Goal: Information Seeking & Learning: Learn about a topic

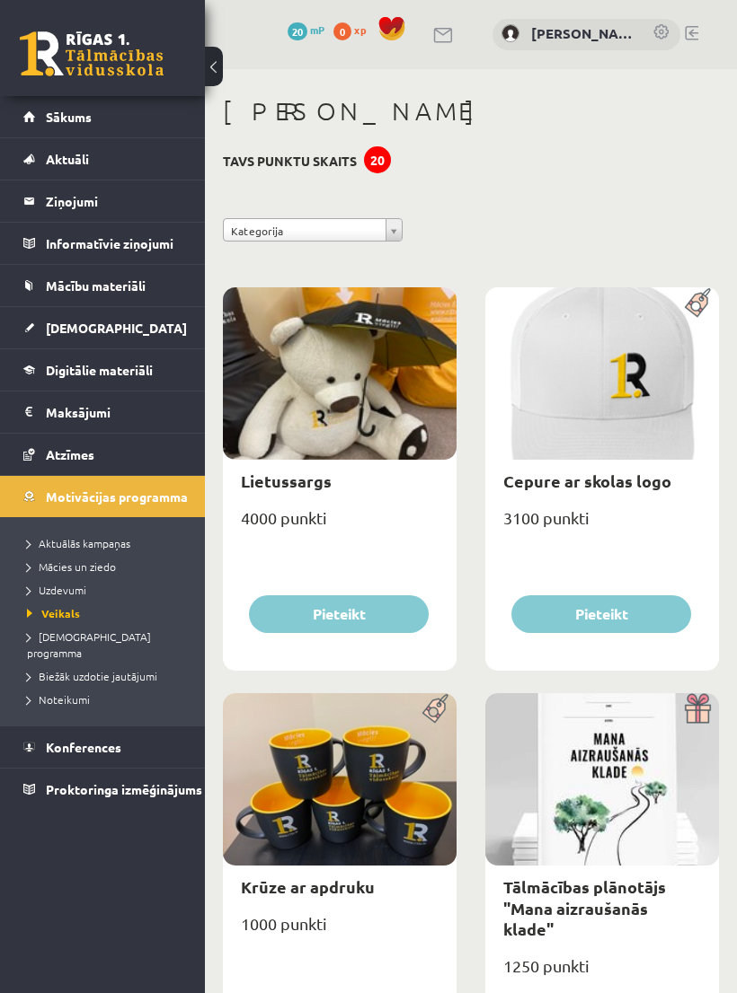
click at [74, 112] on span "Sākums" at bounding box center [69, 117] width 46 height 16
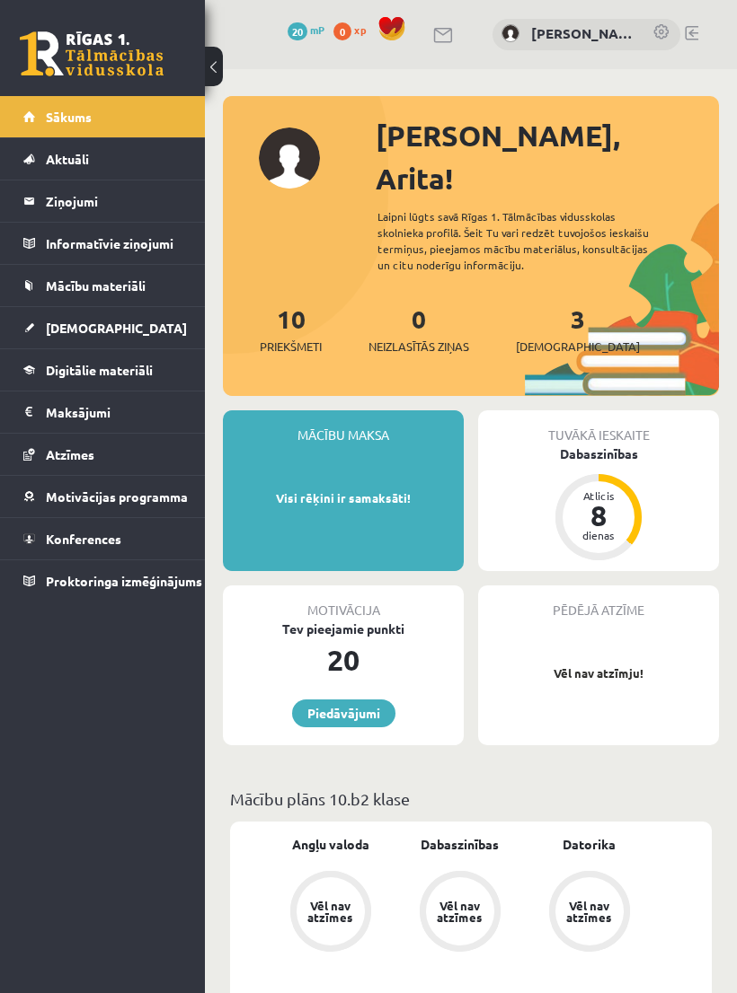
click at [427, 303] on link "0 Neizlasītās ziņas" at bounding box center [418, 329] width 101 height 53
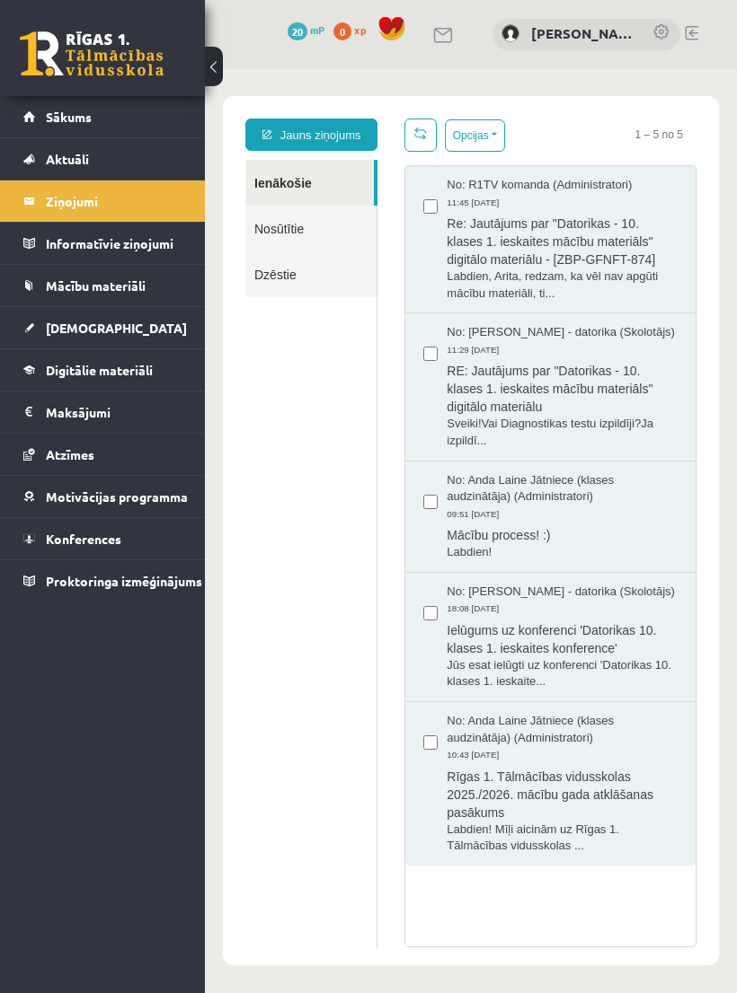
click at [608, 261] on span "Re: Jautājums par "Datorikas - 10. klases 1. ieskaites mācību materiāls" digitā…" at bounding box center [561, 239] width 231 height 58
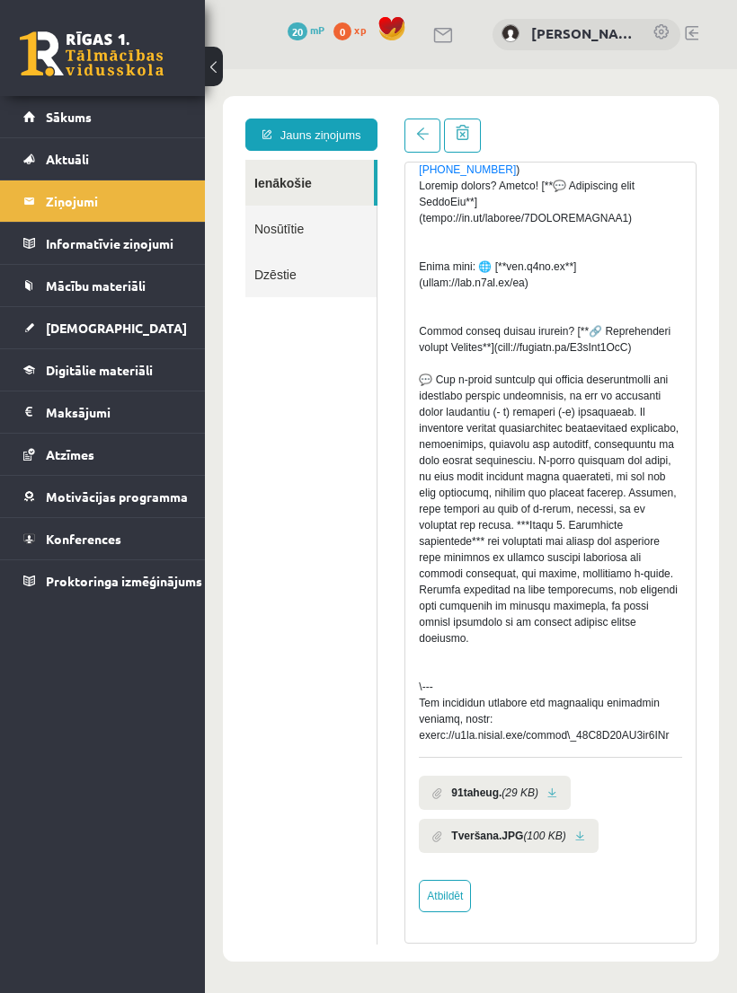
scroll to position [702, 0]
click at [647, 353] on div "Labdien, Arita, redzam, ka vēl nav apgūti mācību materiāli, tie ir pieejami pro…" at bounding box center [550, 218] width 263 height 1051
click at [648, 369] on div "Labdien, Arita, redzam, ka vēl nav apgūti mācību materiāli, tie ir pieejami pro…" at bounding box center [550, 218] width 263 height 1051
click at [557, 799] on link at bounding box center [552, 794] width 10 height 12
click at [516, 844] on b "Tveršana.JPG" at bounding box center [487, 836] width 72 height 16
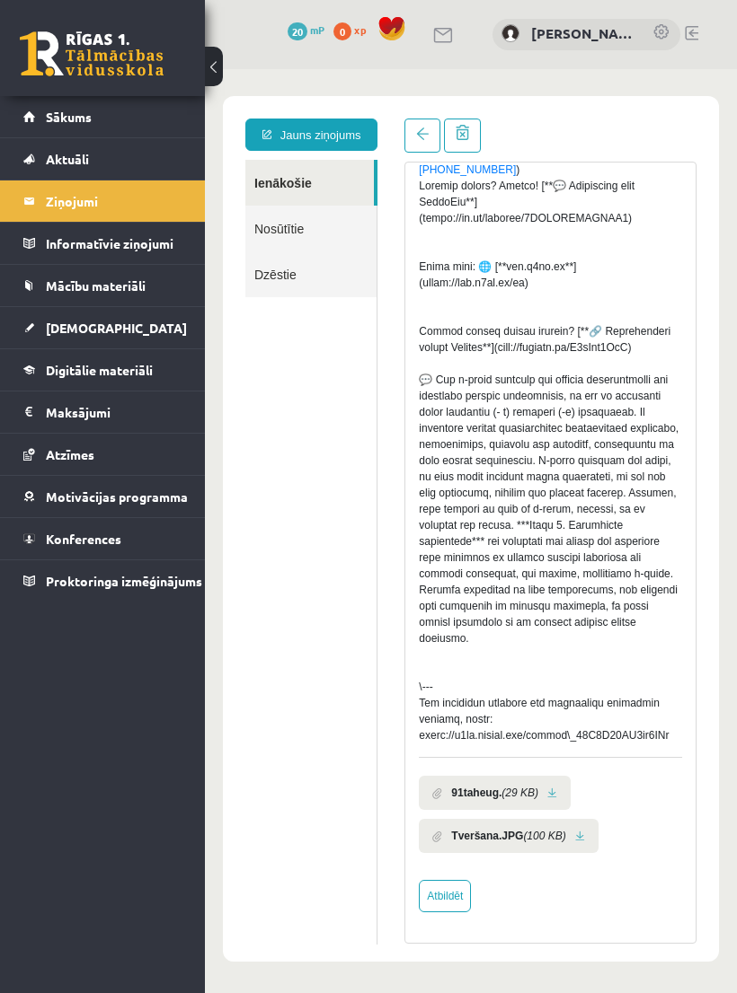
click at [585, 843] on link at bounding box center [580, 837] width 10 height 12
click at [572, 853] on li "Tveršana.JPG (100 KB)" at bounding box center [508, 836] width 179 height 34
click at [585, 852] on li "Tveršana.JPG (100 KB)" at bounding box center [508, 836] width 179 height 34
click at [585, 843] on link at bounding box center [580, 837] width 10 height 12
click at [73, 110] on span "Sākums" at bounding box center [69, 117] width 46 height 16
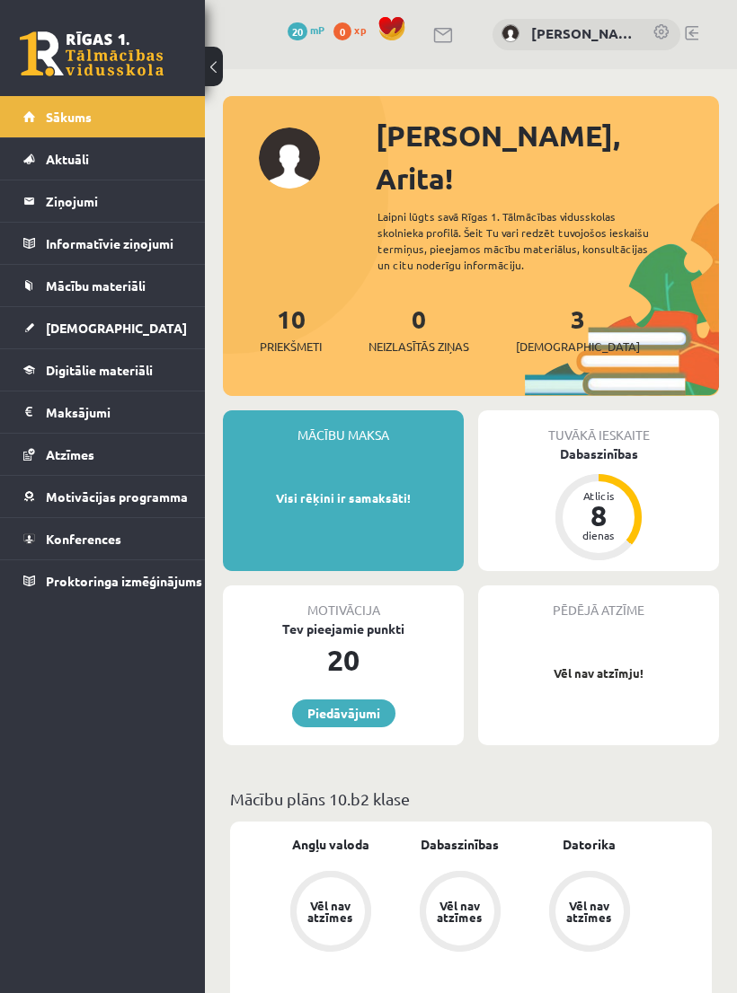
click at [65, 330] on span "[DEMOGRAPHIC_DATA]" at bounding box center [116, 328] width 141 height 16
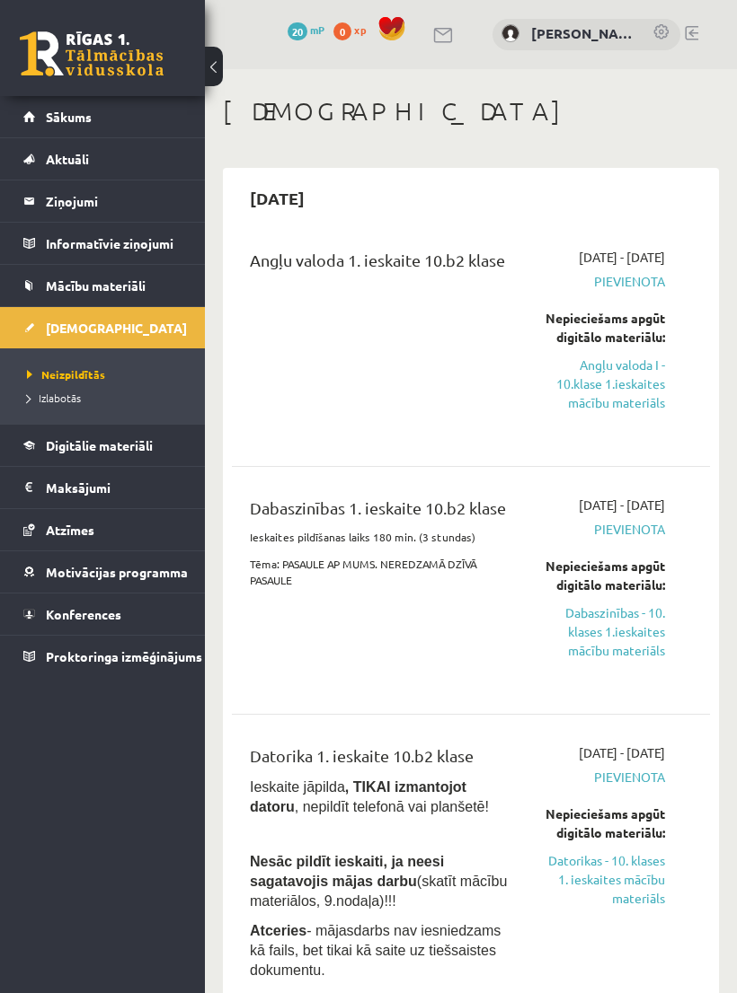
click at [630, 412] on link "Angļu valoda I - 10.klase 1.ieskaites mācību materiāls" at bounding box center [604, 384] width 120 height 57
click at [586, 660] on link "Dabaszinības - 10. klases 1.ieskaites mācību materiāls" at bounding box center [604, 632] width 120 height 57
click at [622, 412] on link "Angļu valoda I - 10.klase 1.ieskaites mācību materiāls" at bounding box center [604, 384] width 120 height 57
click at [548, 521] on div "Dabaszinības 1. ieskaite 10.b2 klase Ieskaites pildīšanas laiks 180 min. (3 stu…" at bounding box center [471, 590] width 478 height 225
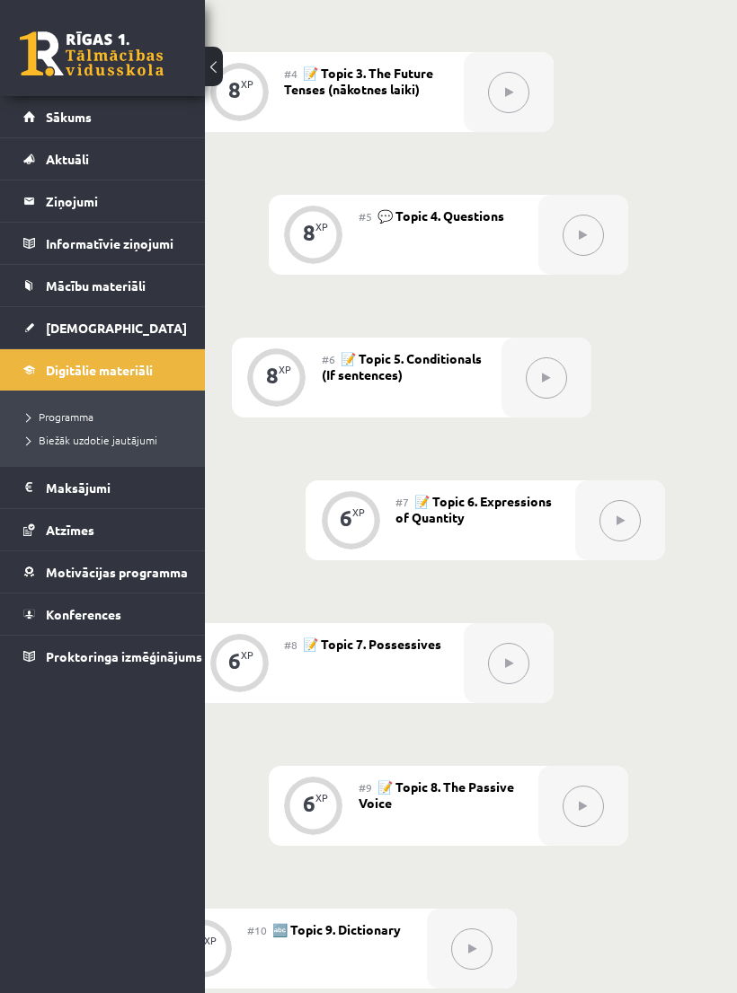
scroll to position [1005, 122]
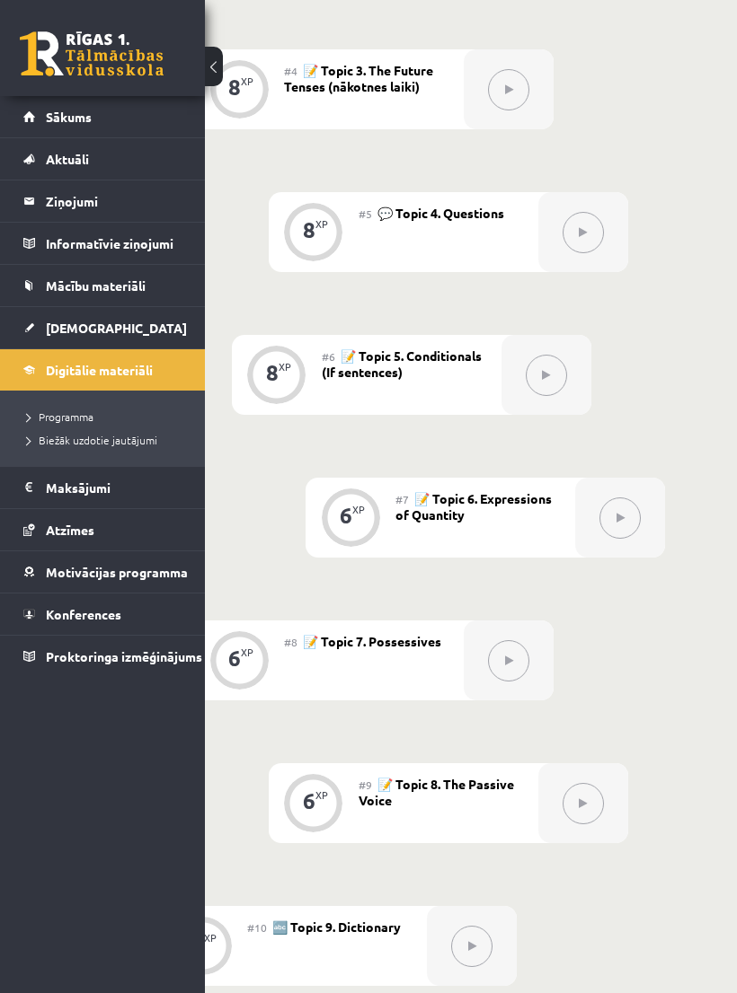
click at [622, 521] on icon at bounding box center [620, 518] width 8 height 11
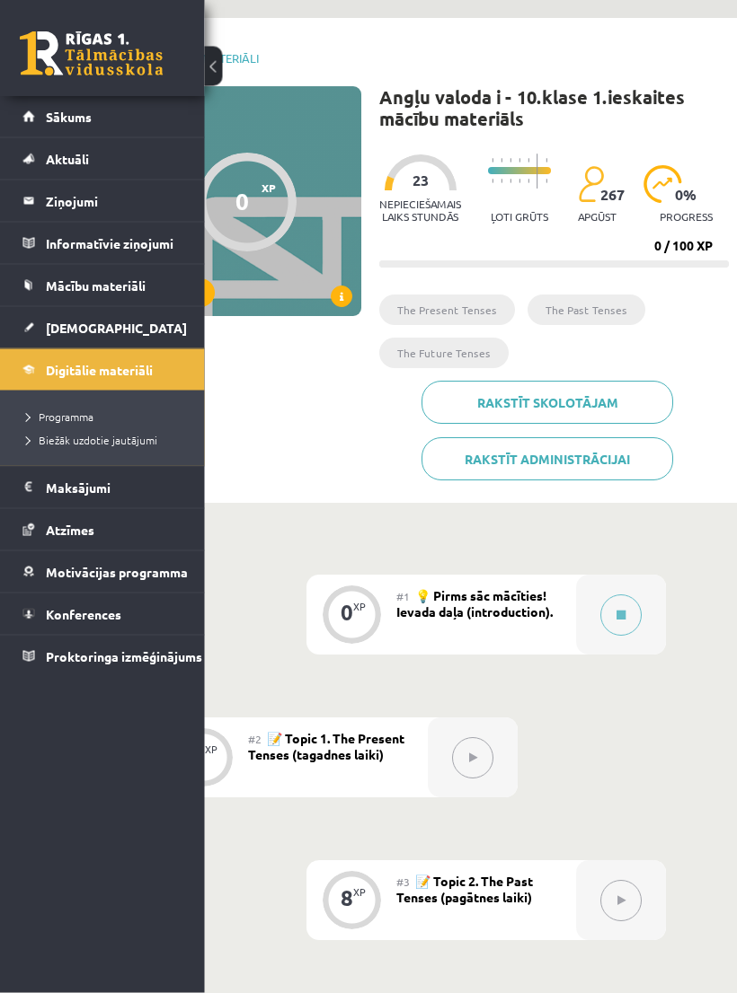
scroll to position [49, 118]
click at [624, 612] on icon at bounding box center [621, 617] width 9 height 11
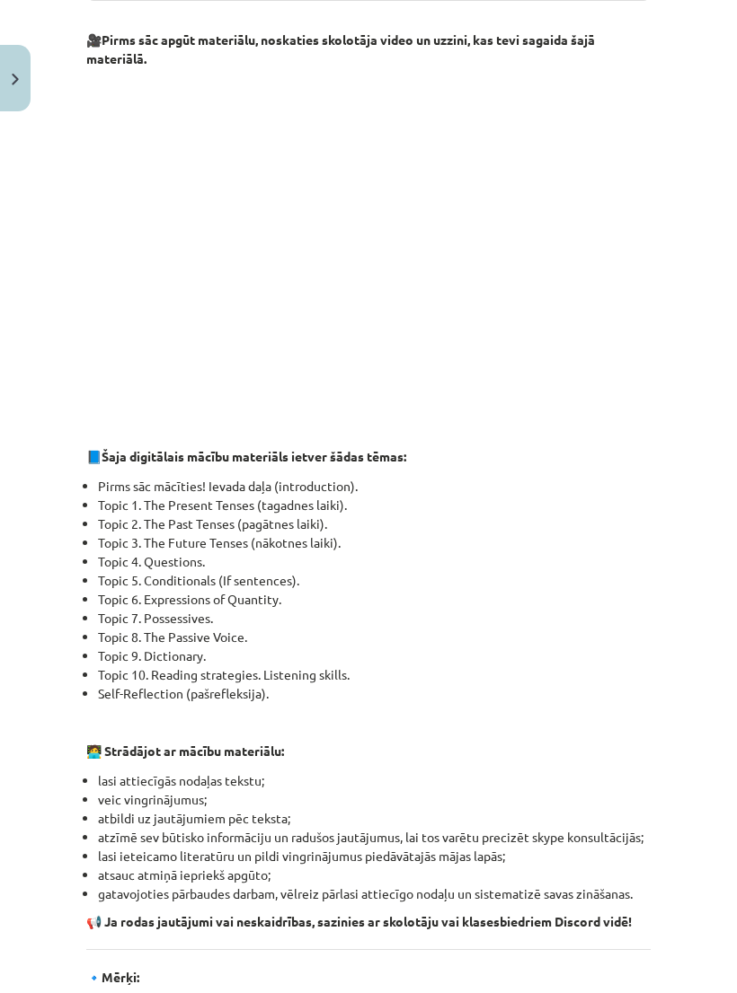
scroll to position [900, 0]
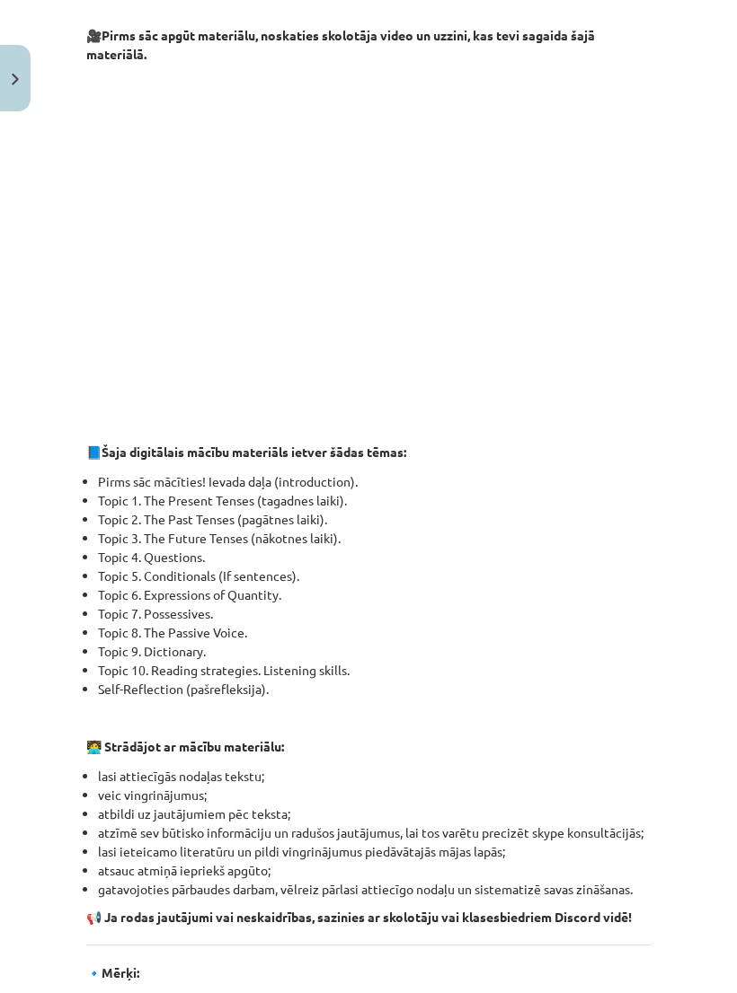
click at [112, 510] on li "Topic 1. The Present Tenses (tagadnes laiki)." at bounding box center [374, 500] width 552 height 19
click at [104, 548] on li "Topic 3. The Future Tenses (nākotnes laiki)." at bounding box center [374, 538] width 552 height 19
click at [106, 642] on li "Topic 8. The Passive Voice." at bounding box center [374, 632] width 552 height 19
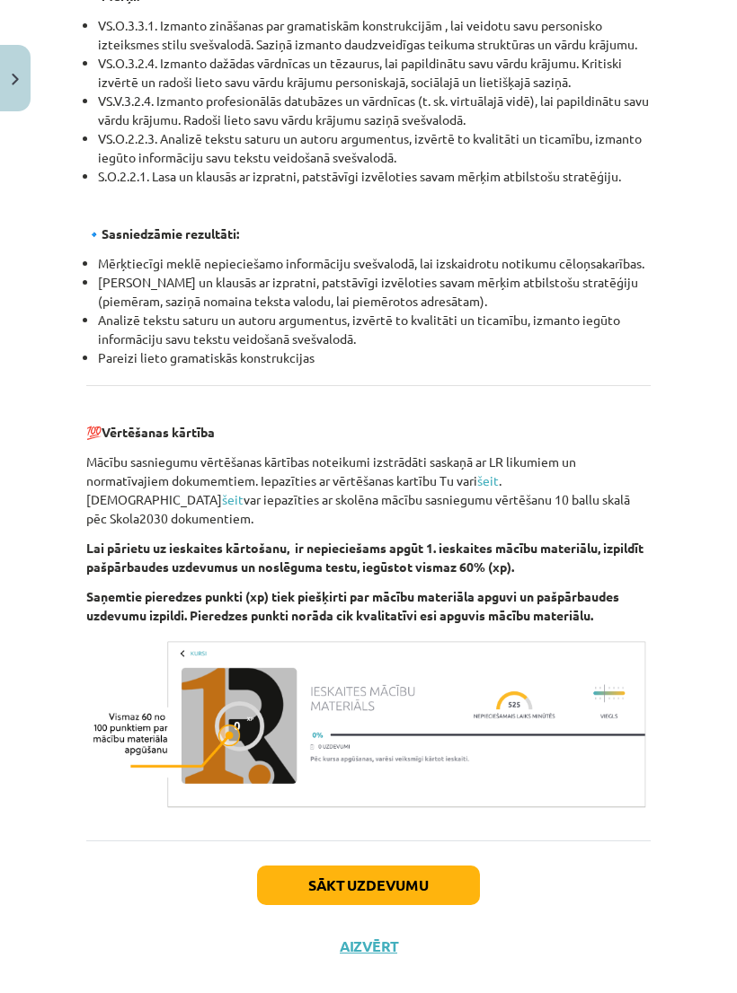
scroll to position [1876, 0]
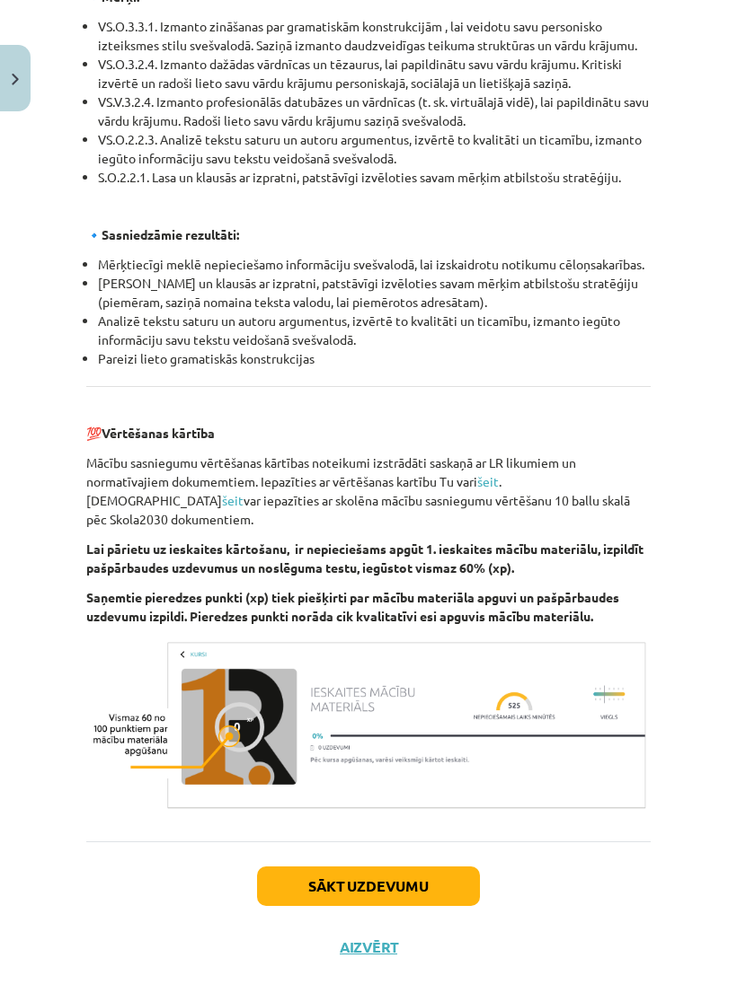
click at [309, 886] on button "Sākt uzdevumu" at bounding box center [368, 887] width 223 height 40
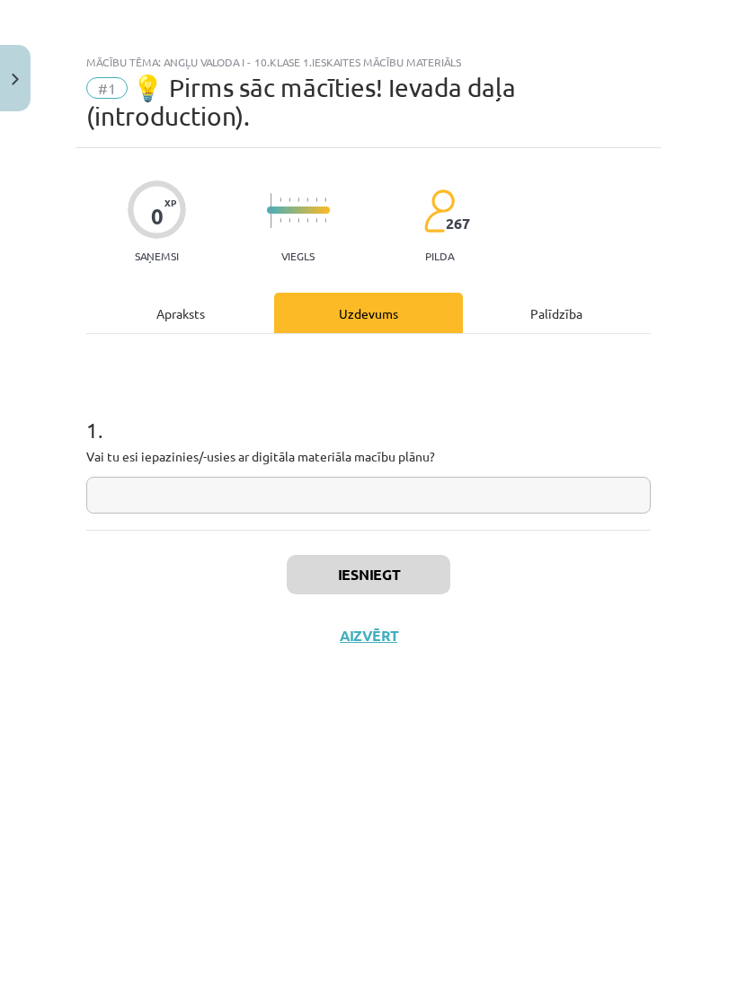
click at [148, 493] on input "text" at bounding box center [368, 495] width 564 height 37
type input "**"
click at [316, 582] on button "Iesniegt" at bounding box center [368, 575] width 163 height 40
click at [409, 578] on button "Iesniegt" at bounding box center [368, 575] width 163 height 40
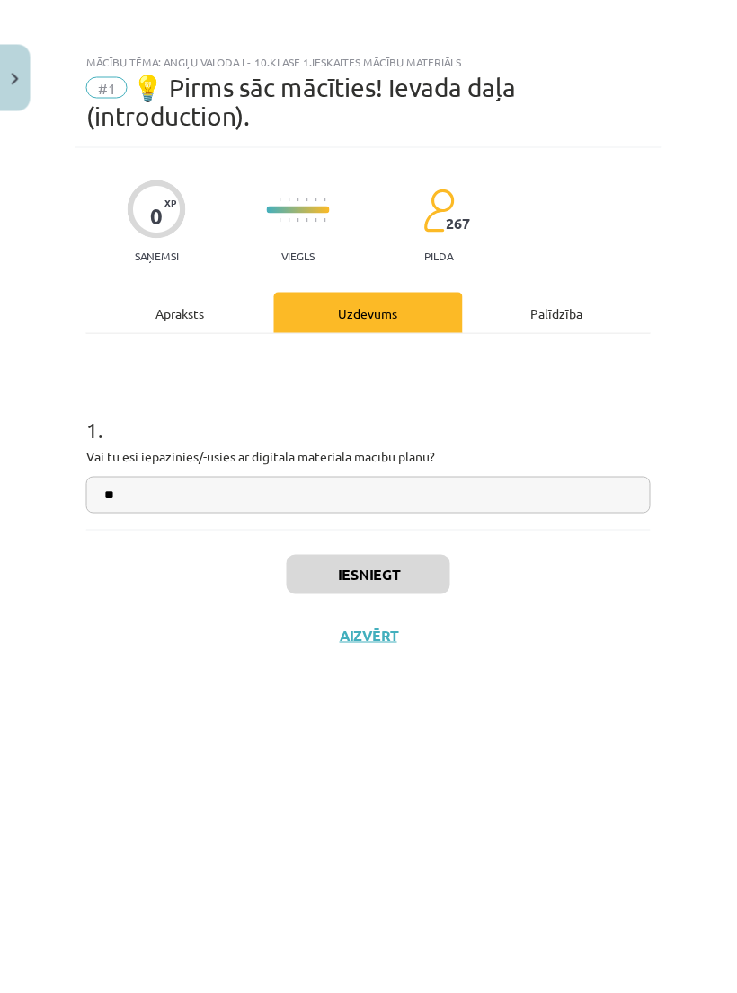
scroll to position [50, 119]
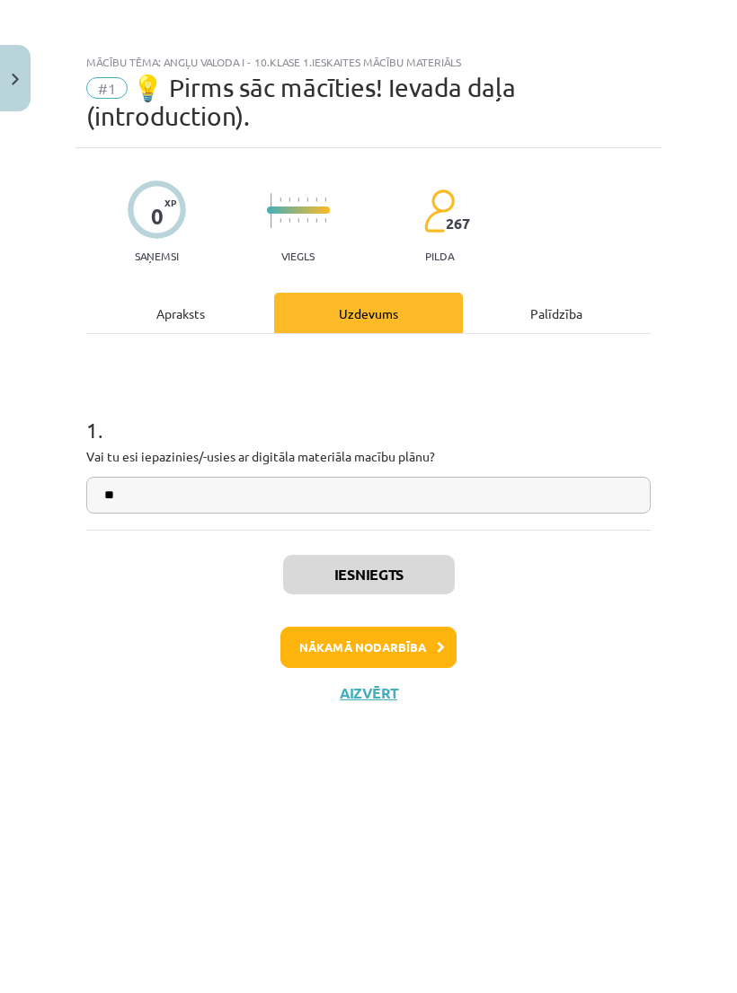
click at [439, 647] on icon at bounding box center [441, 648] width 8 height 12
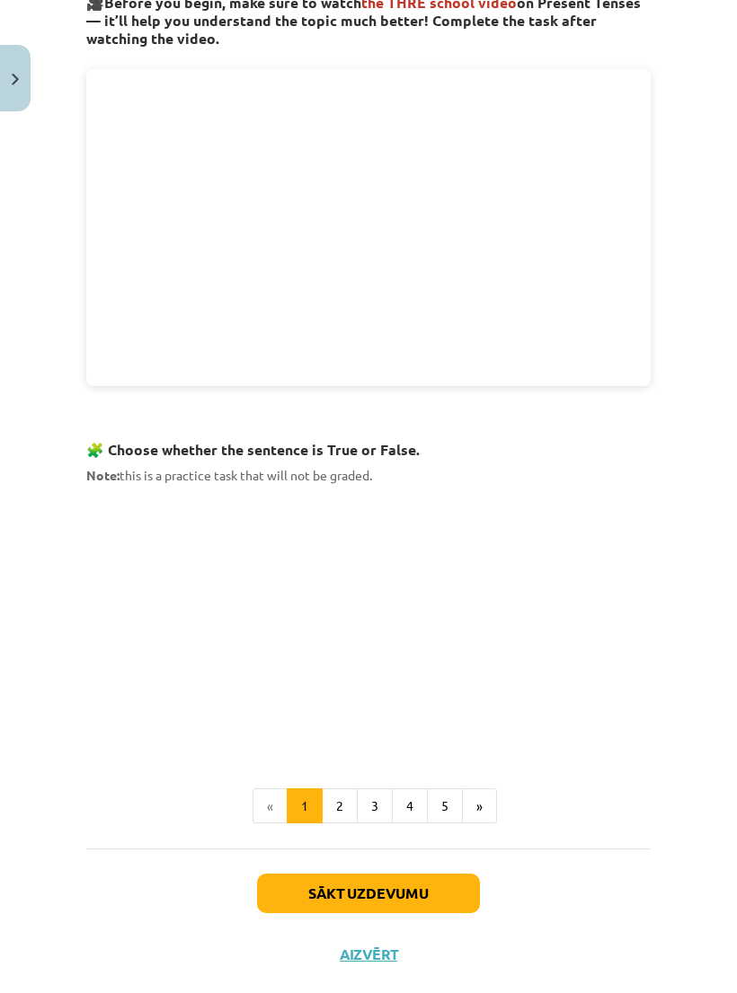
scroll to position [660, 0]
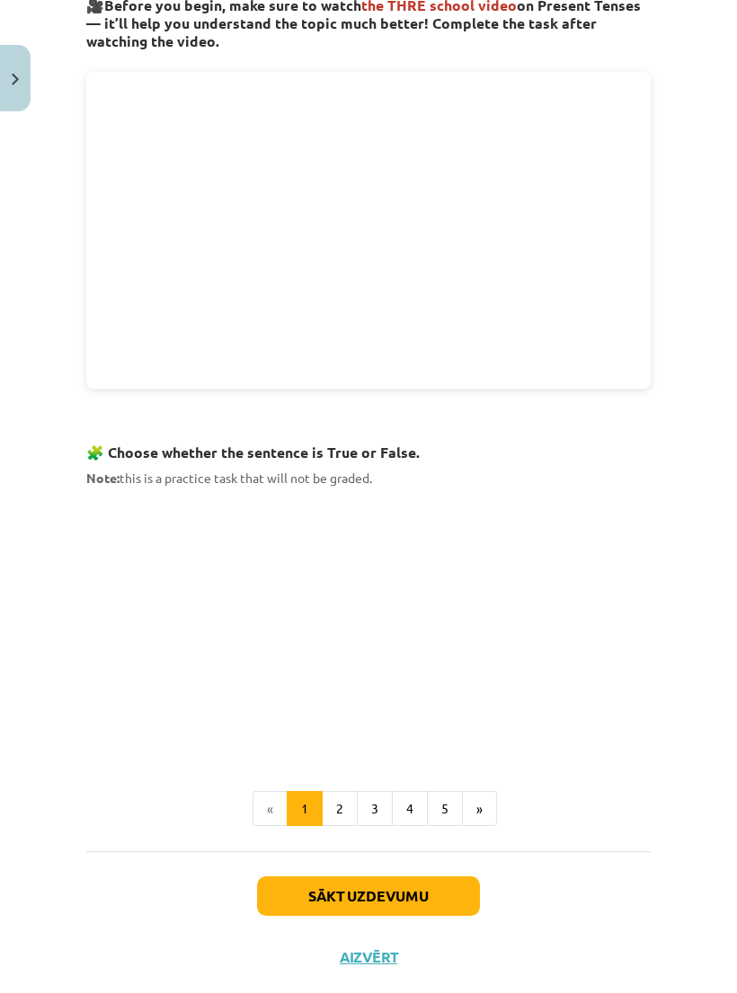
click at [349, 791] on button "2" at bounding box center [340, 809] width 36 height 36
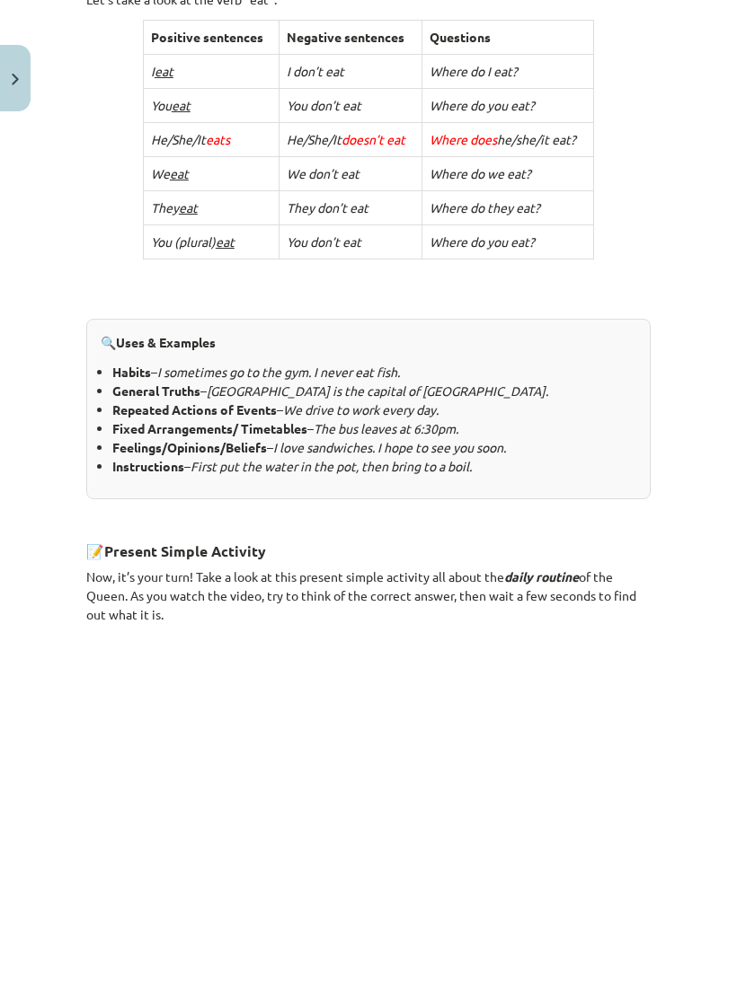
scroll to position [350, 0]
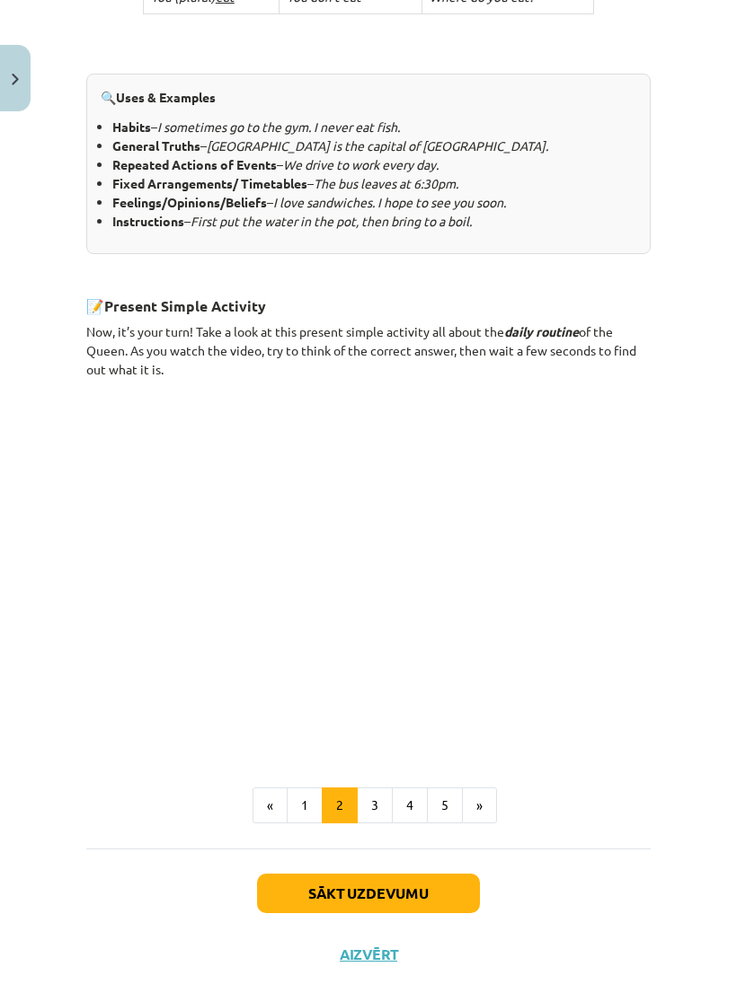
click at [384, 801] on button "3" at bounding box center [375, 806] width 36 height 36
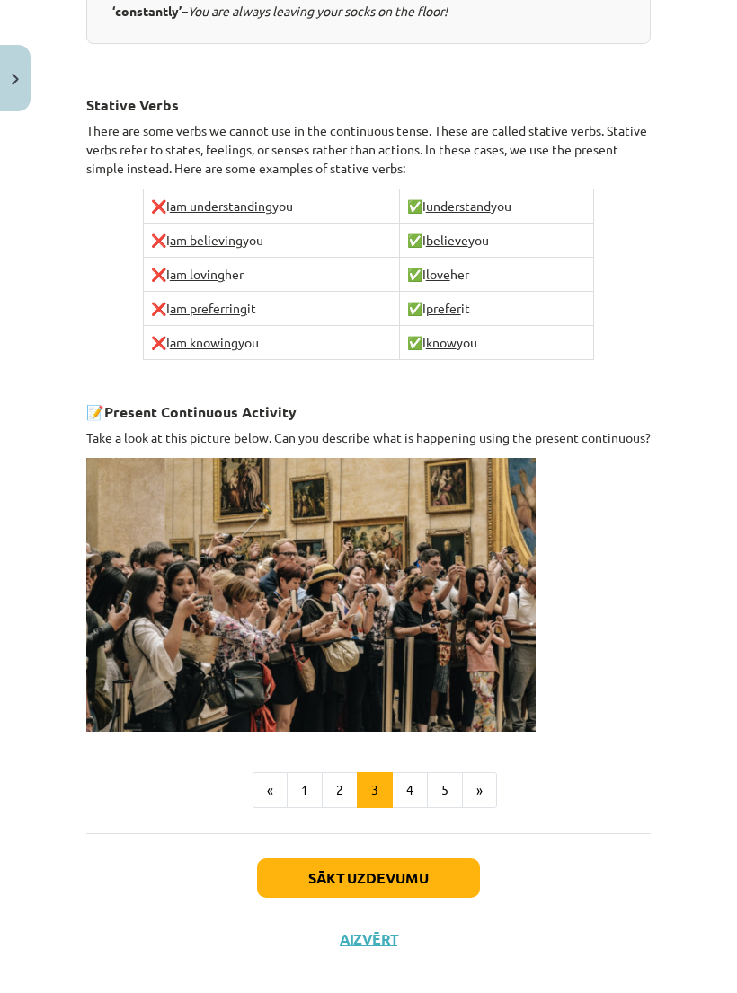
click at [417, 798] on button "4" at bounding box center [410, 790] width 36 height 36
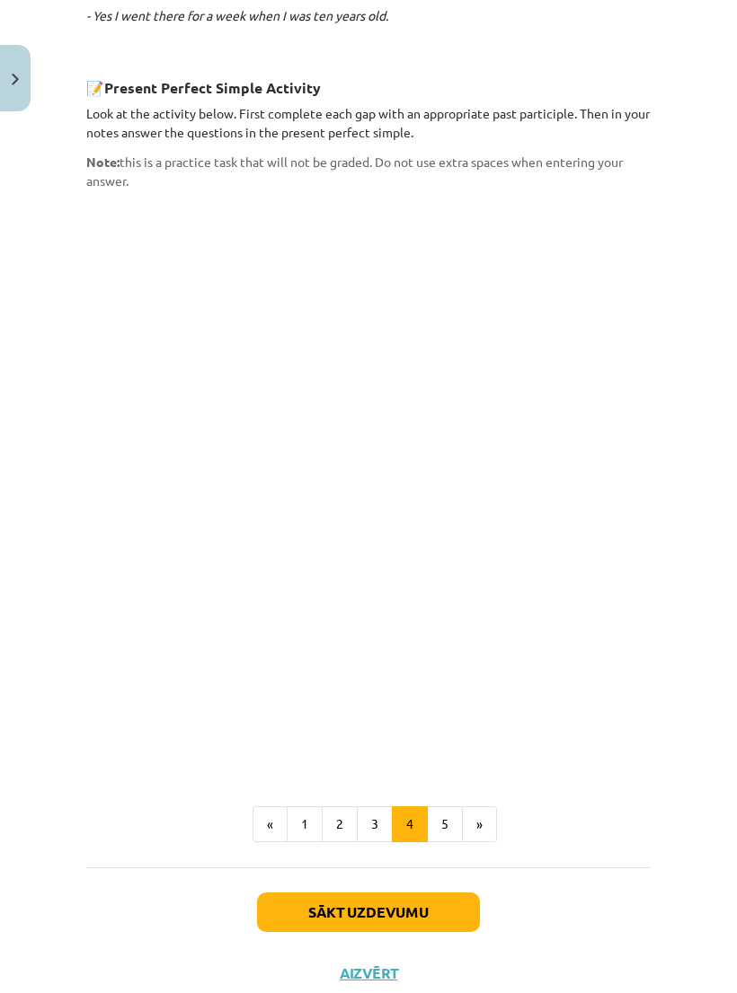
scroll to position [49, 118]
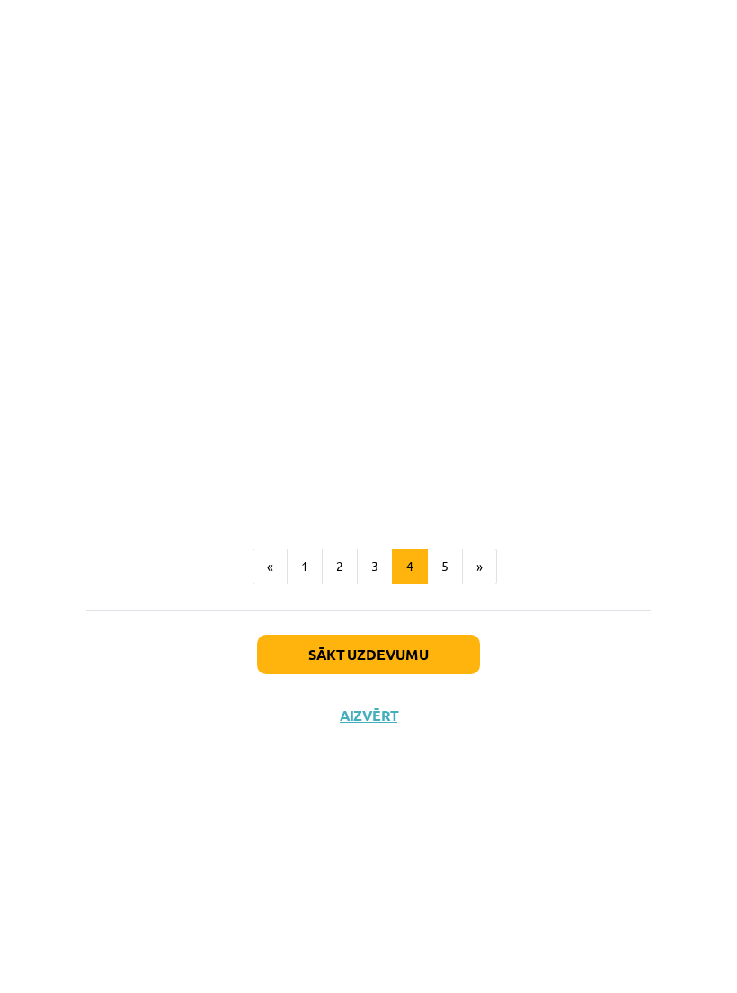
click at [441, 807] on button "5" at bounding box center [445, 825] width 36 height 36
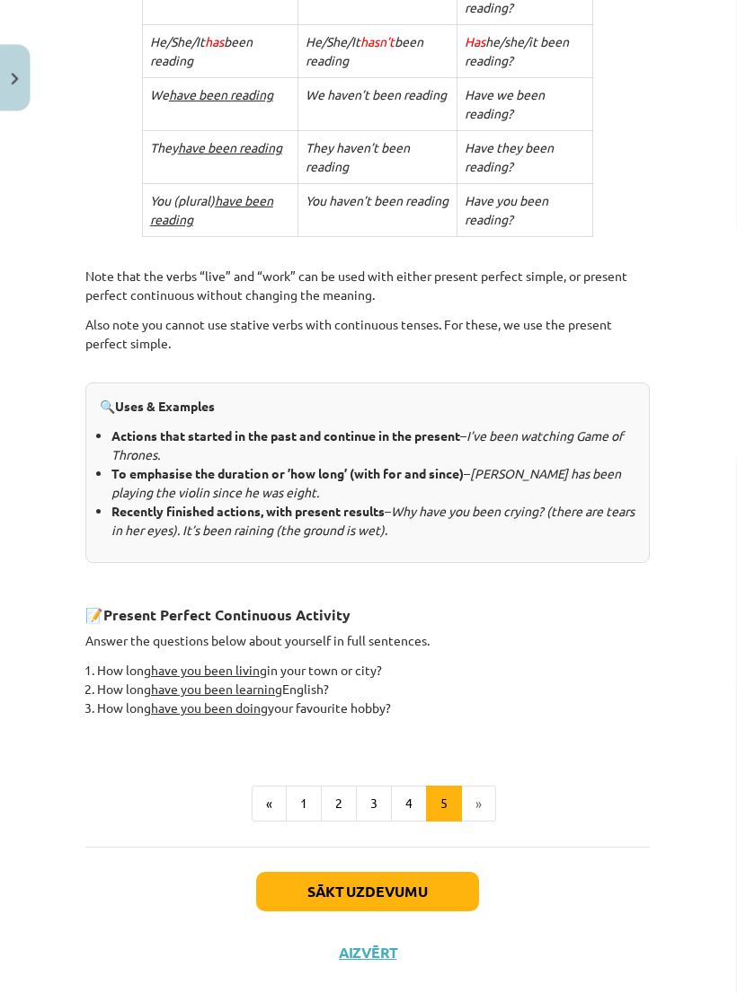
scroll to position [649, 0]
click at [433, 877] on button "Sākt uzdevumu" at bounding box center [368, 894] width 223 height 40
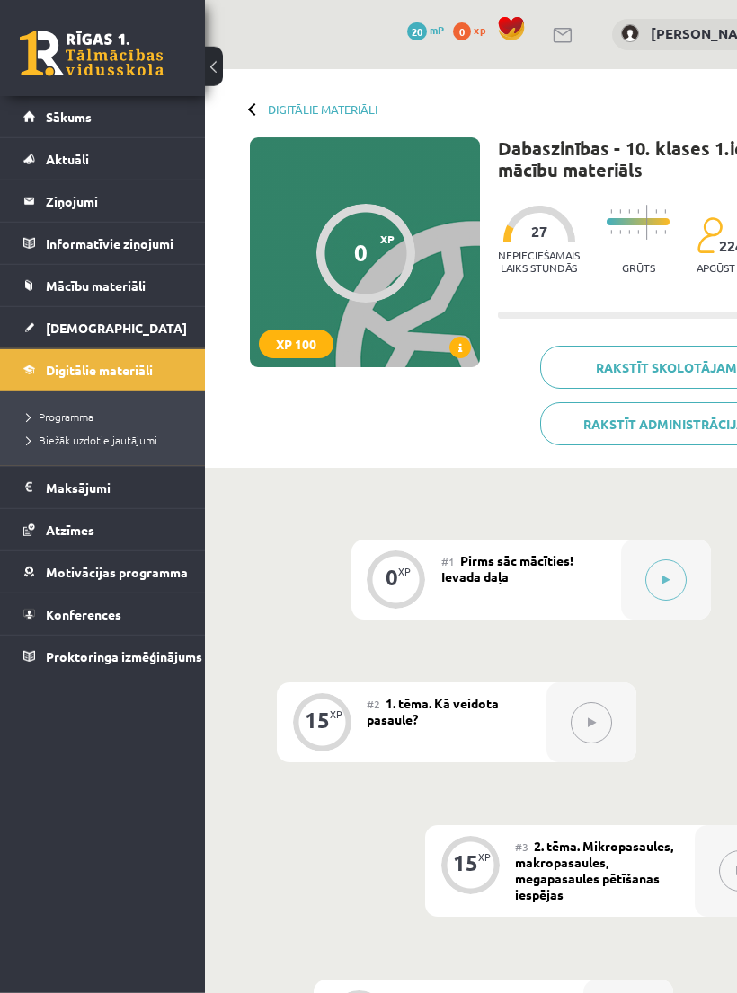
scroll to position [24, 0]
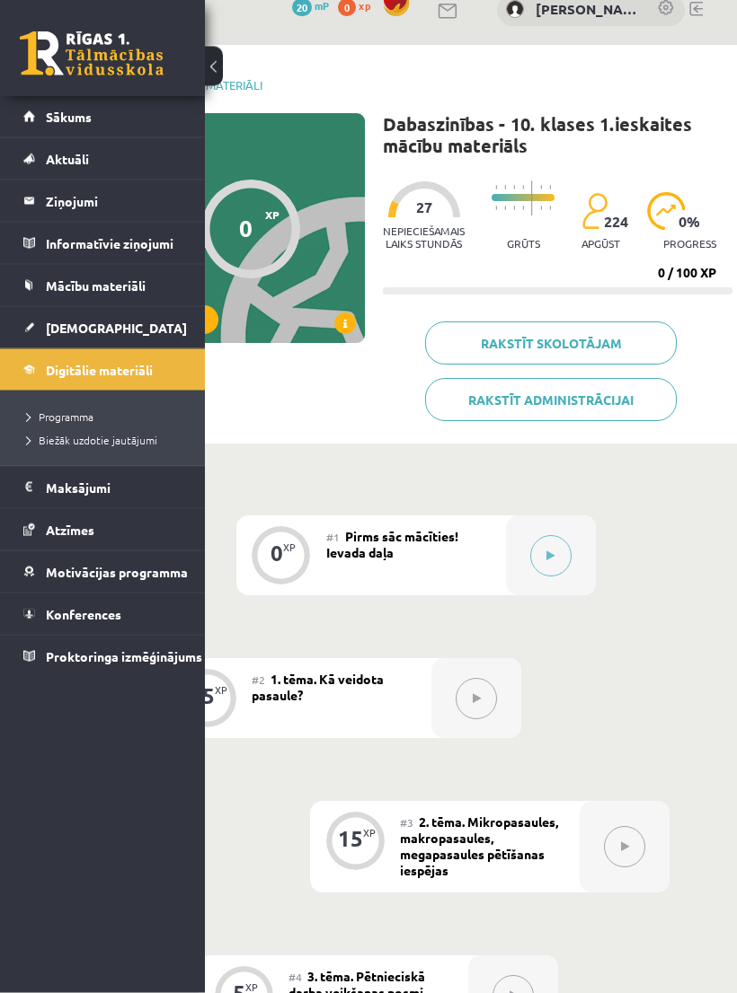
click at [544, 559] on button at bounding box center [550, 556] width 41 height 41
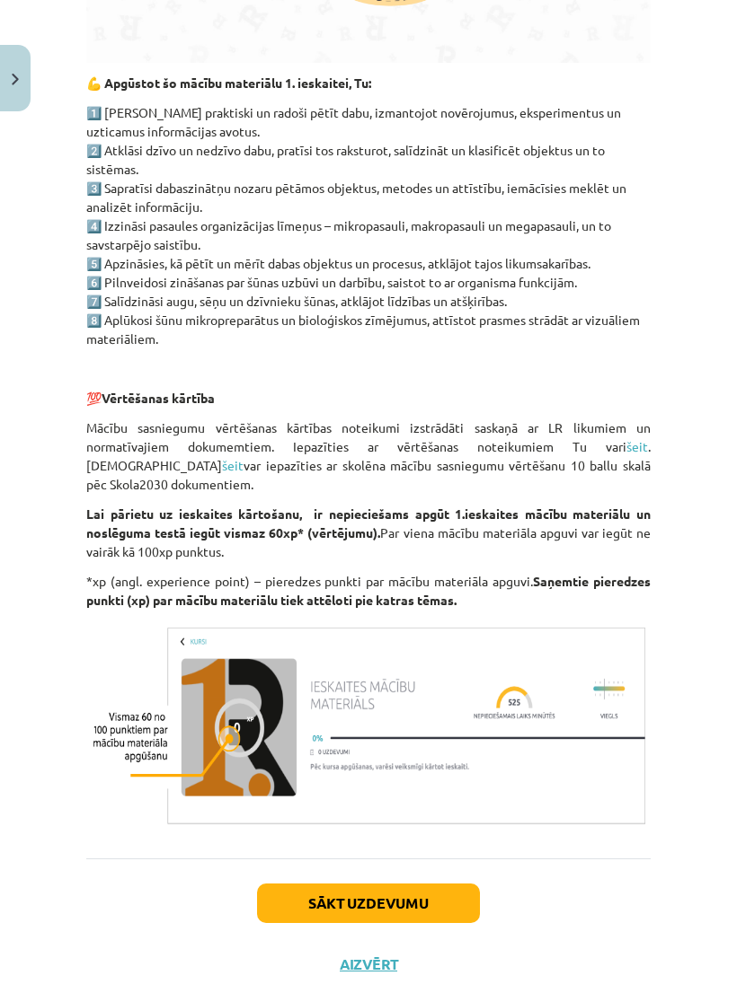
scroll to position [1202, 0]
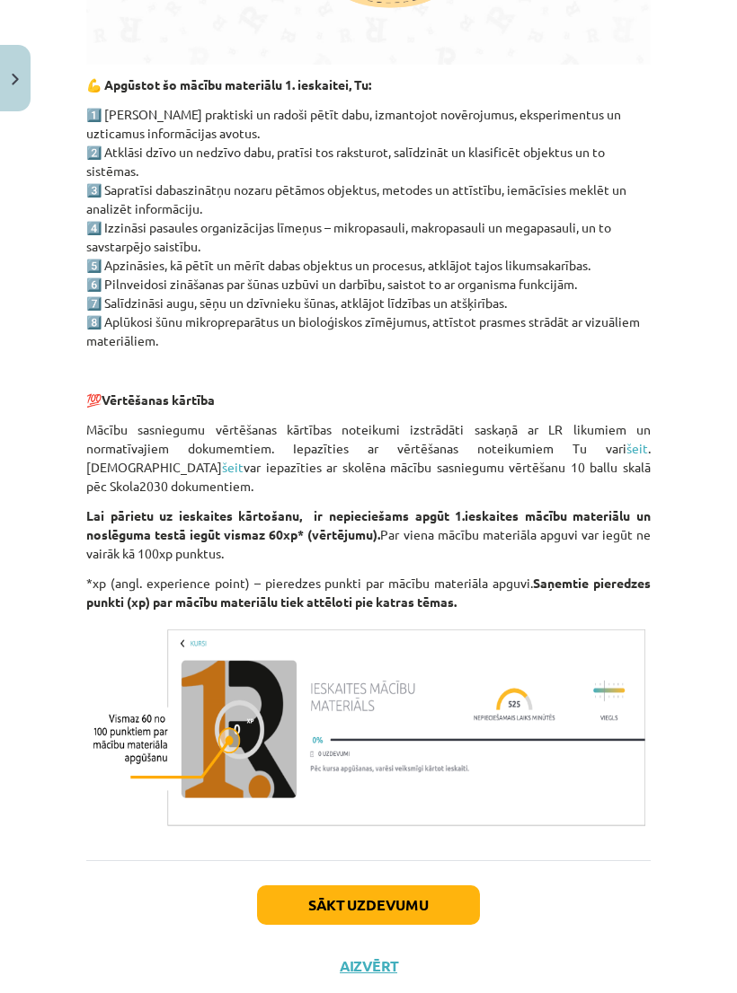
click at [331, 888] on button "Sākt uzdevumu" at bounding box center [368, 906] width 223 height 40
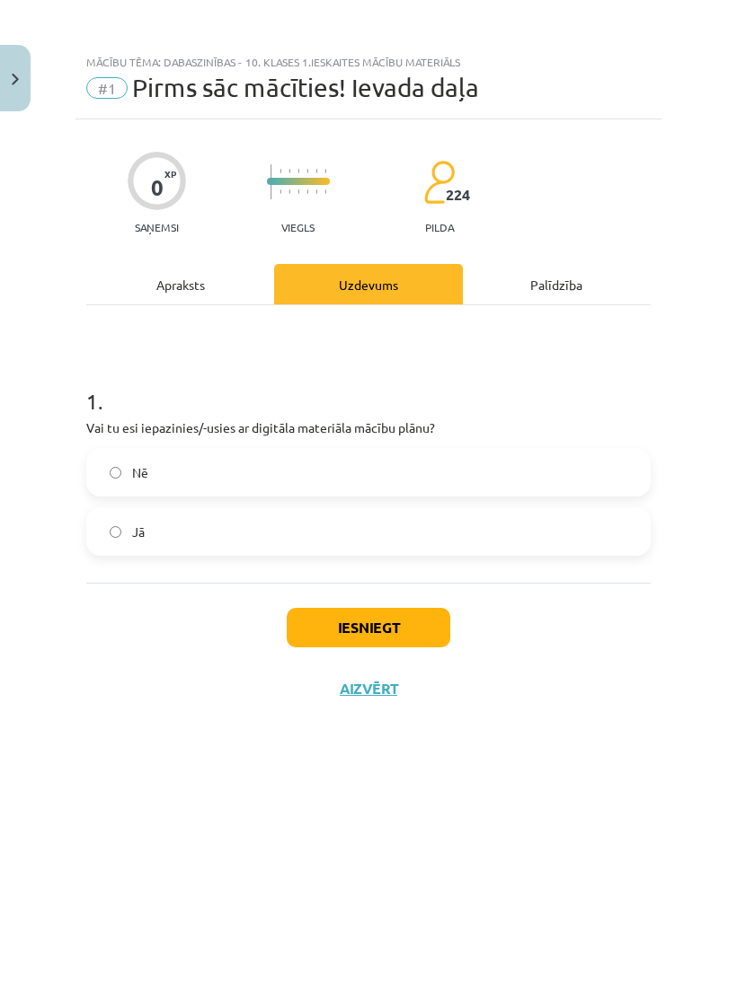
click at [119, 523] on label "Jā" at bounding box center [368, 531] width 560 height 45
click at [313, 627] on button "Iesniegt" at bounding box center [368, 628] width 163 height 40
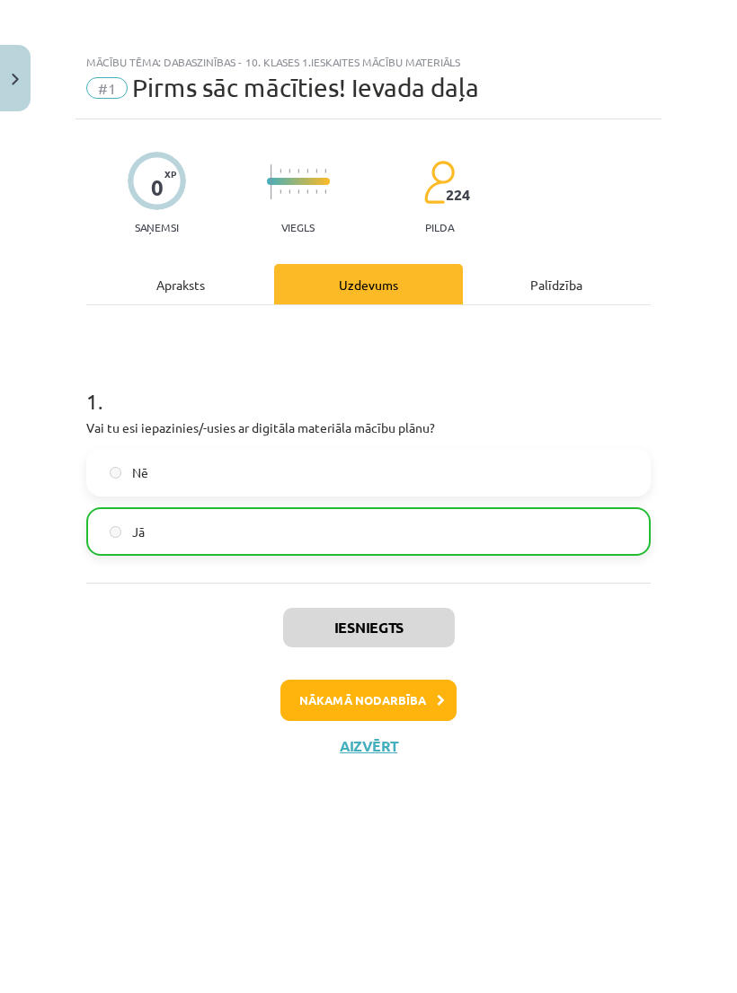
click at [311, 693] on button "Nākamā nodarbība" at bounding box center [368, 700] width 176 height 41
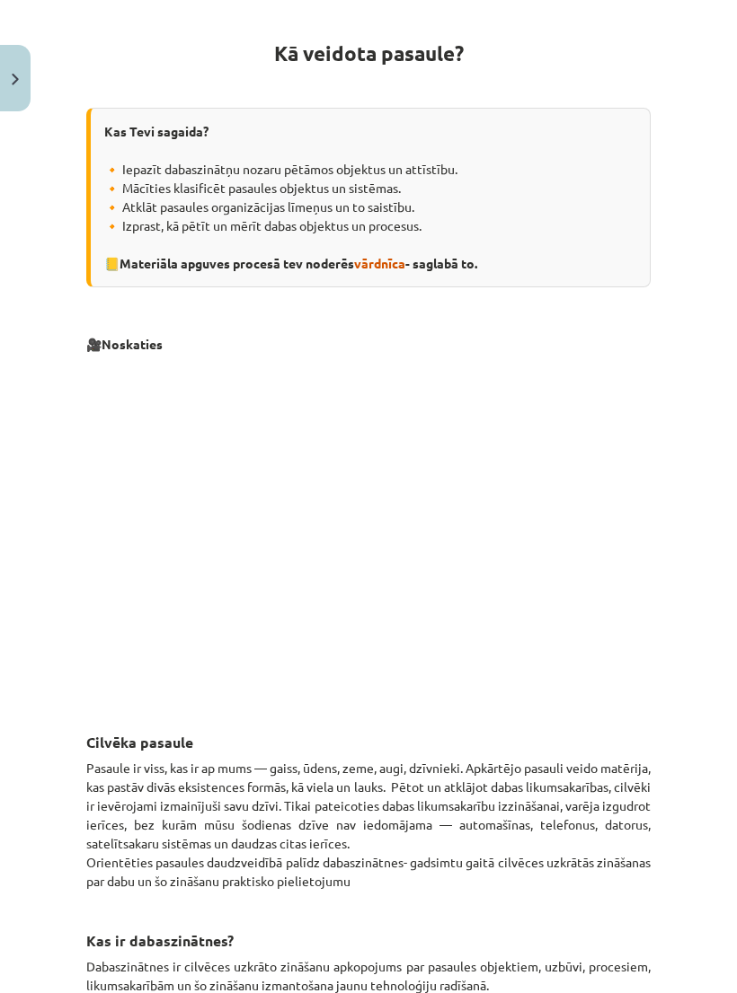
scroll to position [296, 0]
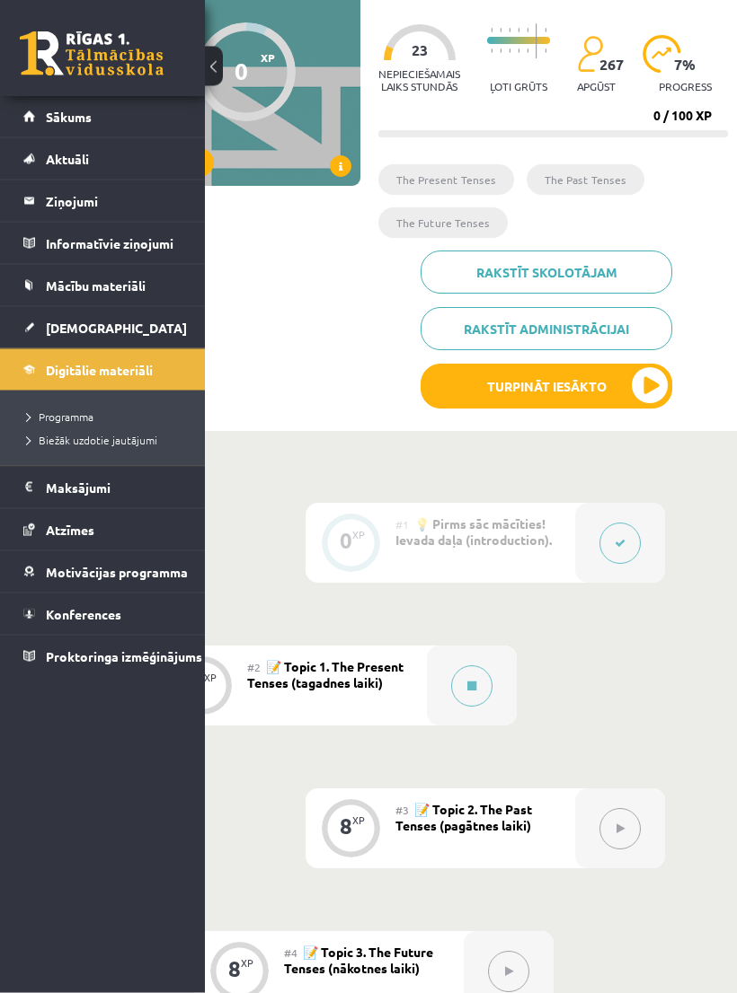
scroll to position [185, 122]
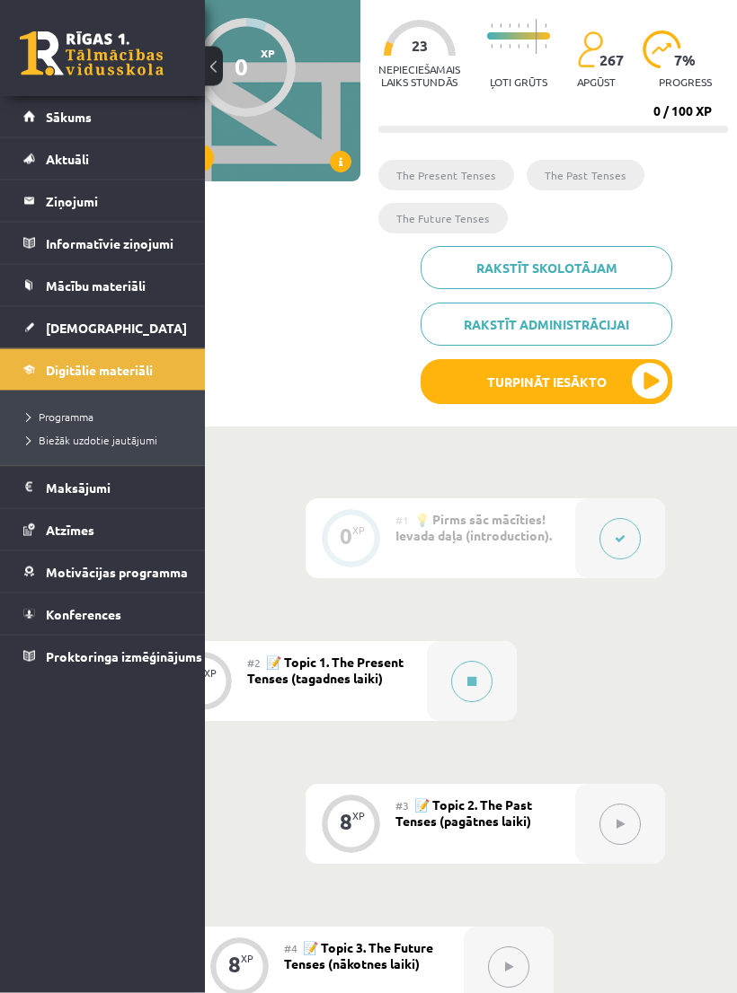
click at [623, 541] on icon at bounding box center [619, 539] width 11 height 11
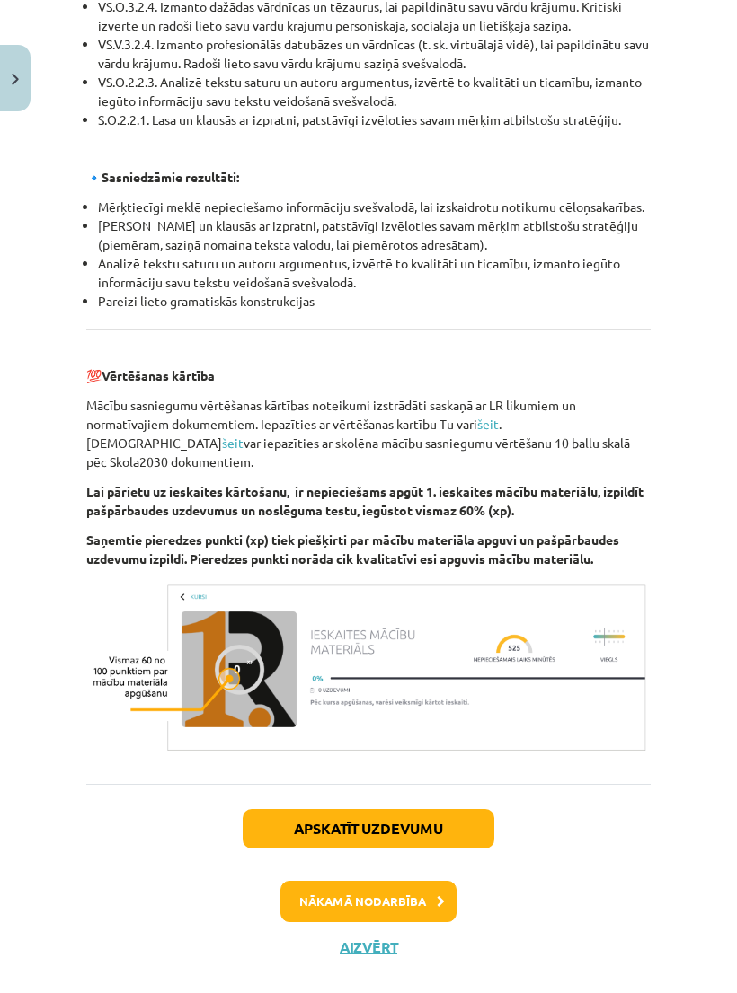
scroll to position [1933, 0]
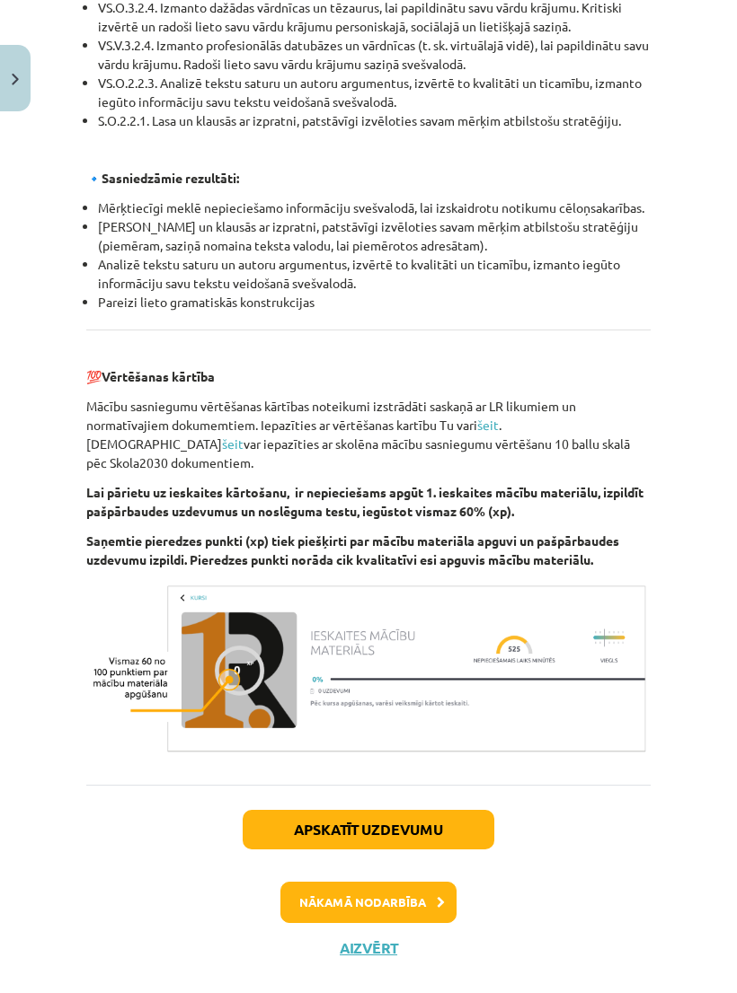
click at [448, 900] on button "Nākamā nodarbība" at bounding box center [368, 902] width 176 height 41
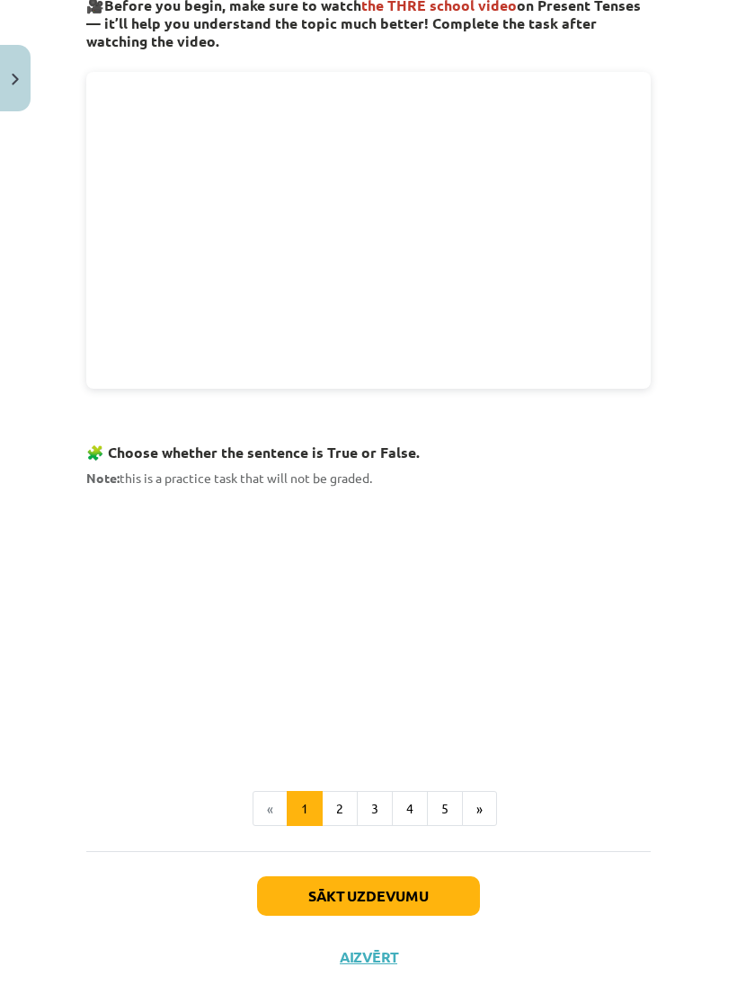
scroll to position [660, 0]
click at [355, 795] on button "2" at bounding box center [340, 809] width 36 height 36
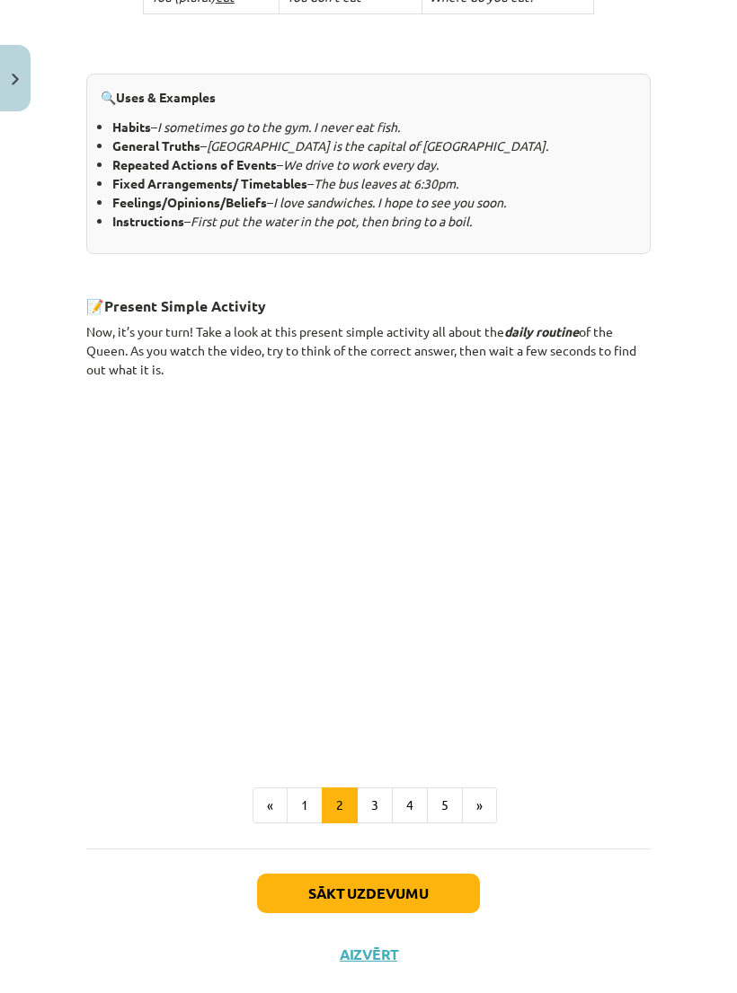
click at [384, 794] on button "3" at bounding box center [375, 806] width 36 height 36
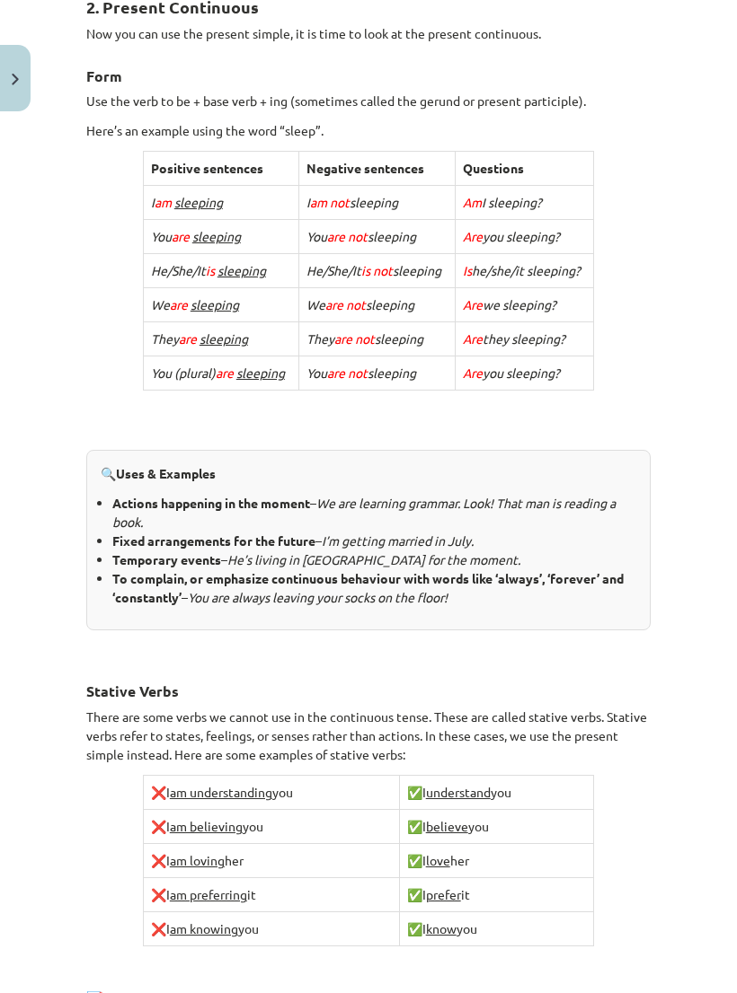
scroll to position [350, 0]
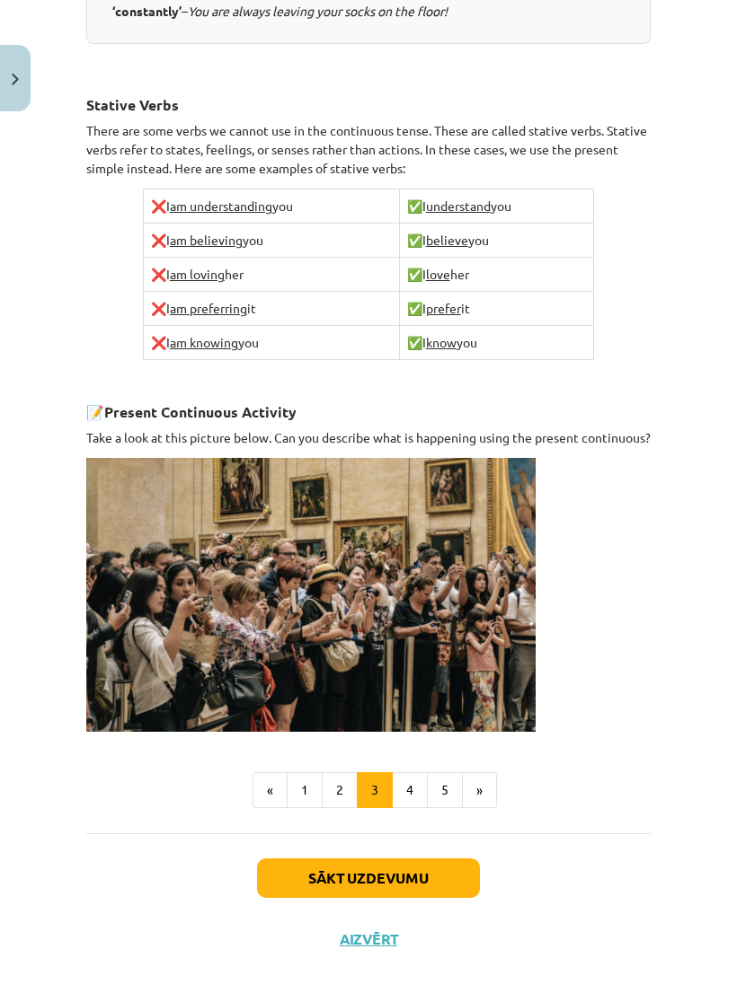
click at [419, 795] on button "4" at bounding box center [410, 790] width 36 height 36
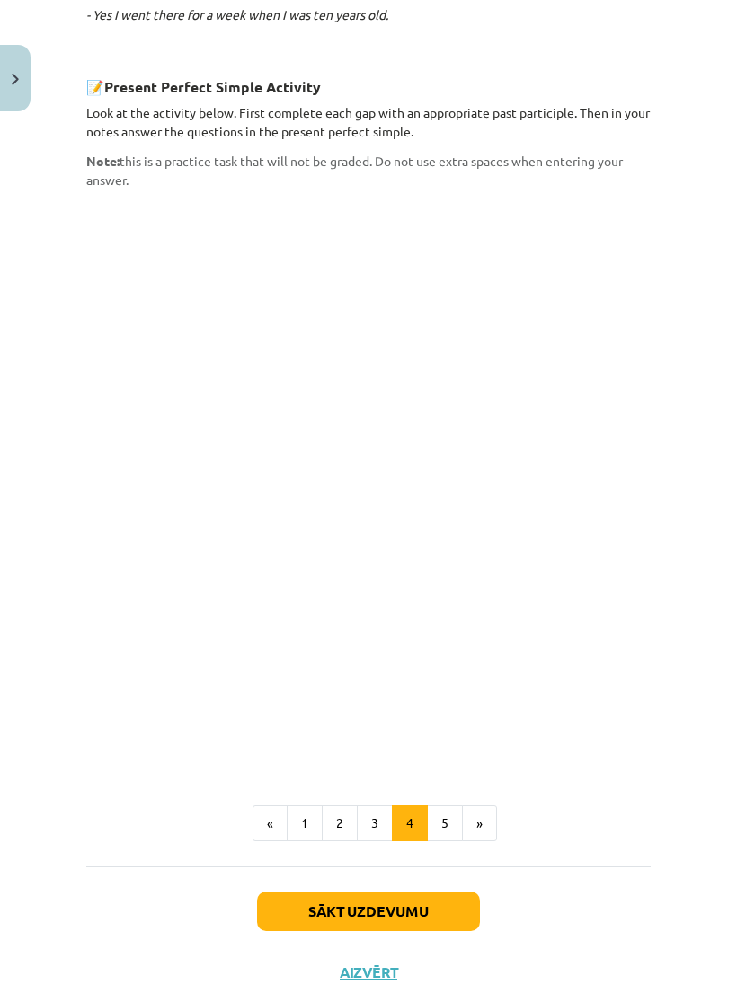
scroll to position [1372, 0]
click at [459, 807] on button "5" at bounding box center [445, 825] width 36 height 36
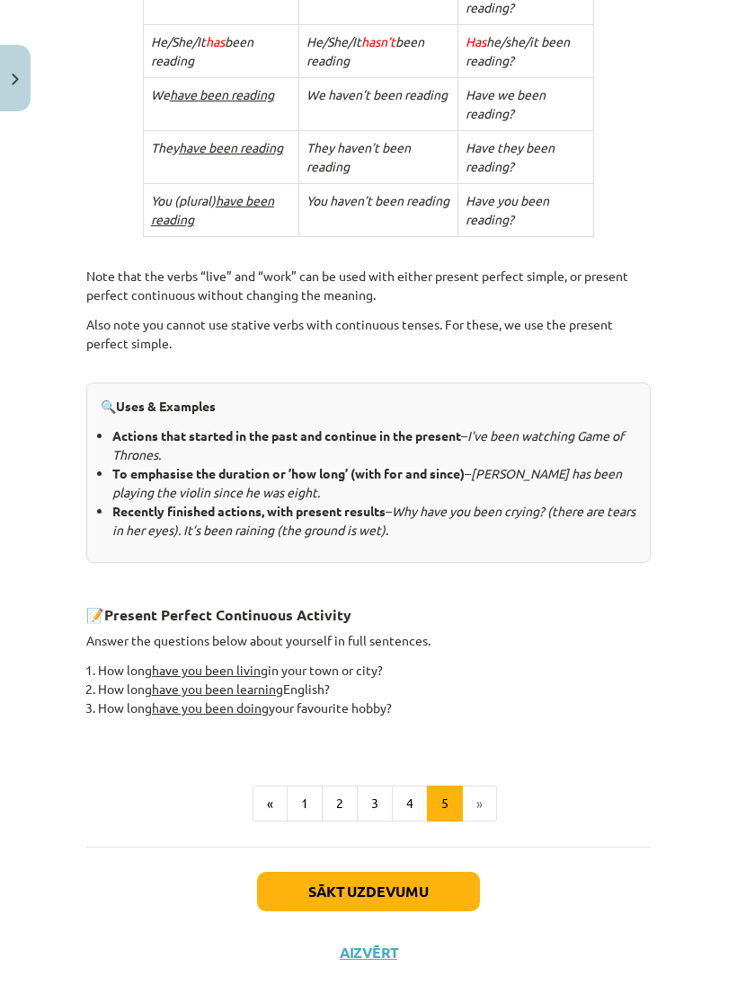
scroll to position [649, 0]
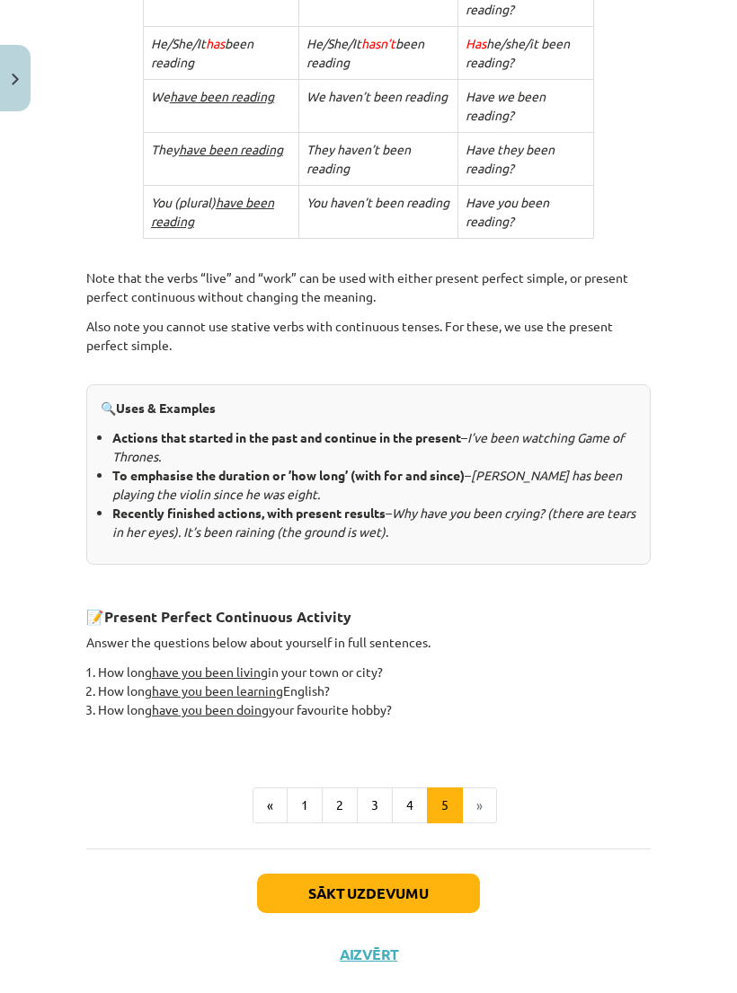
click at [461, 890] on button "Sākt uzdevumu" at bounding box center [368, 894] width 223 height 40
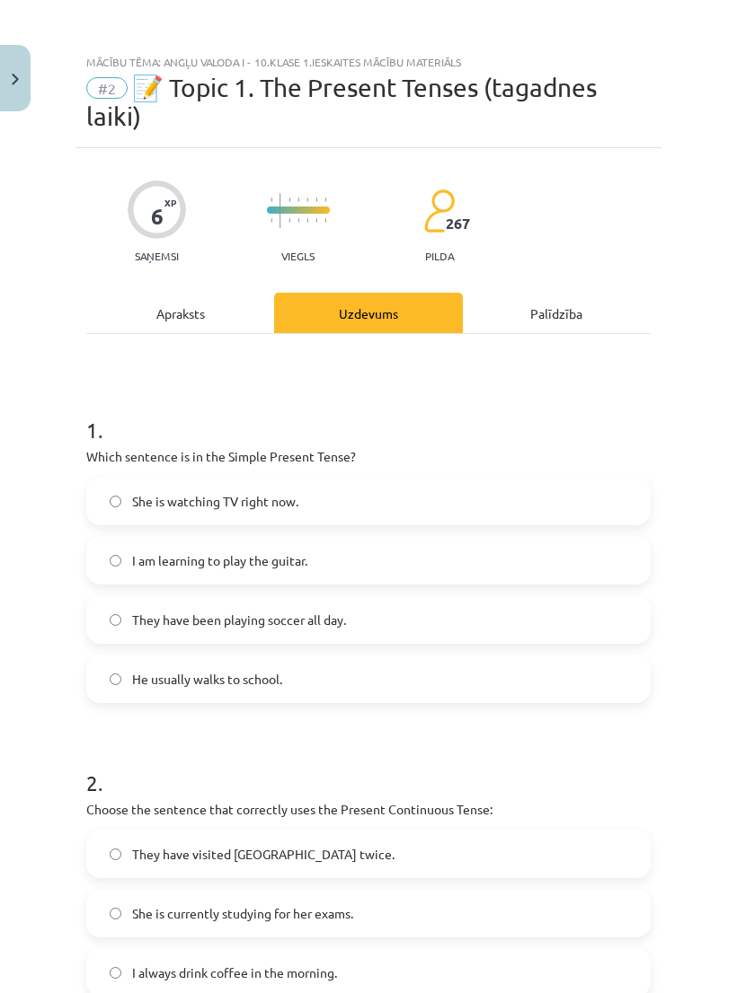
scroll to position [0, 0]
click at [14, 76] on img "Close" at bounding box center [15, 80] width 7 height 12
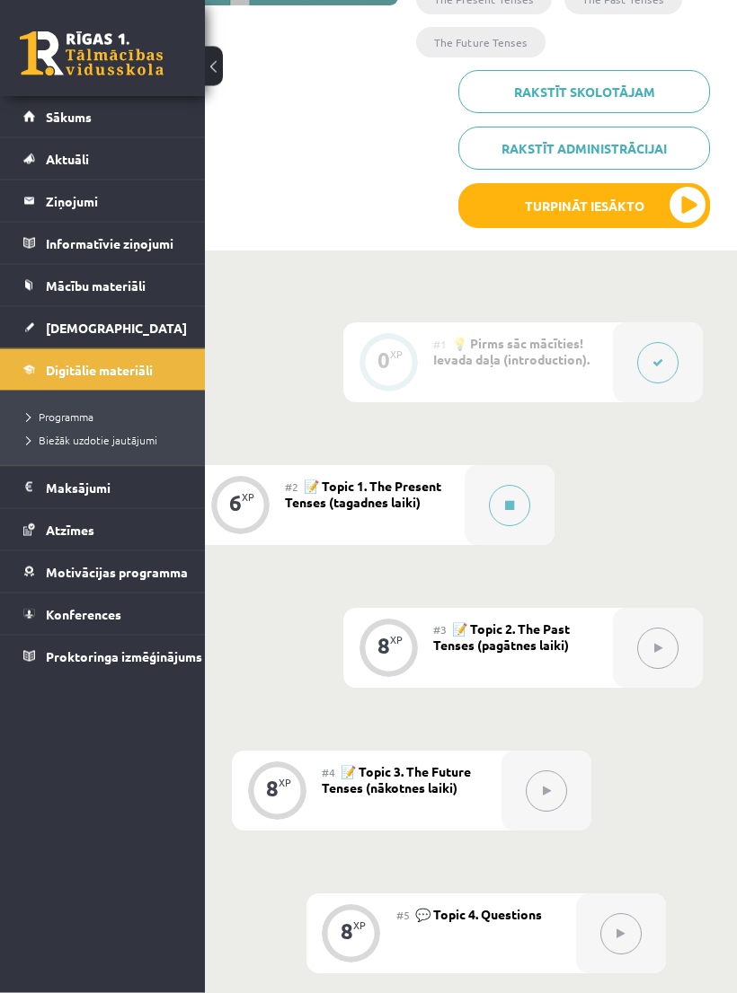
scroll to position [364, 82]
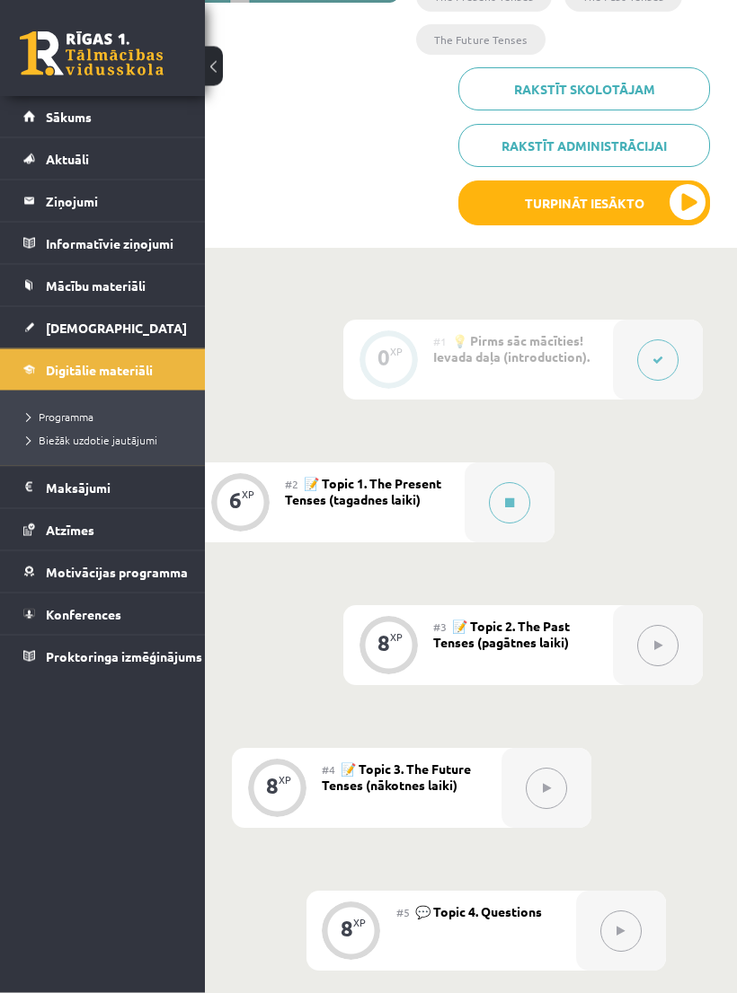
click at [527, 498] on button at bounding box center [509, 503] width 41 height 41
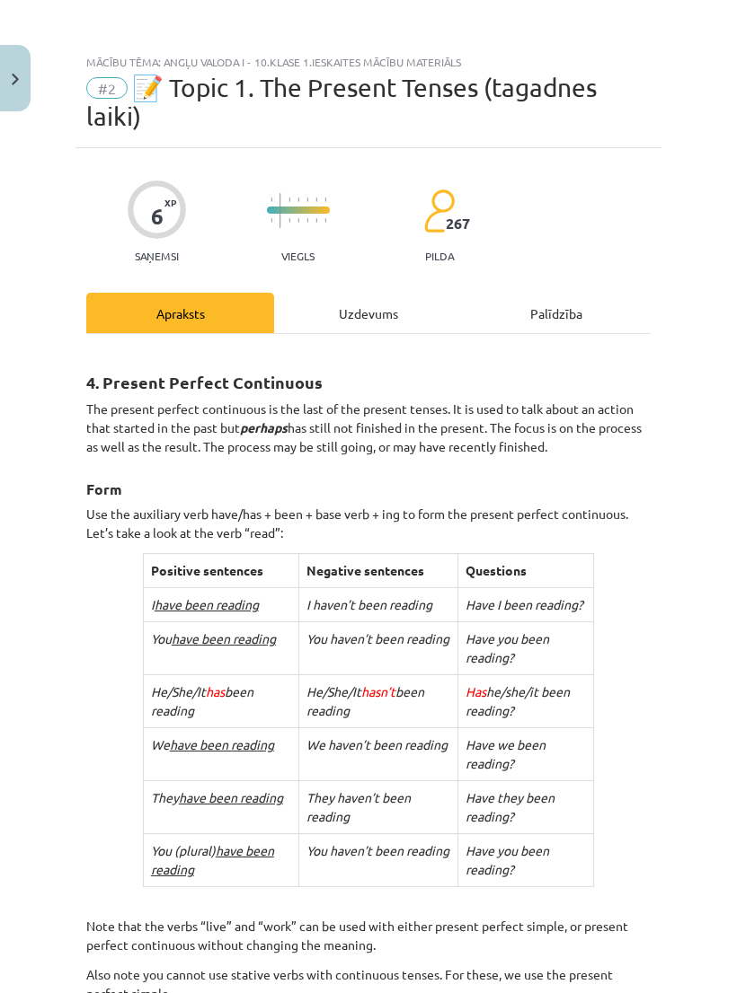
scroll to position [0, 0]
click at [12, 85] on button "Close" at bounding box center [15, 78] width 31 height 66
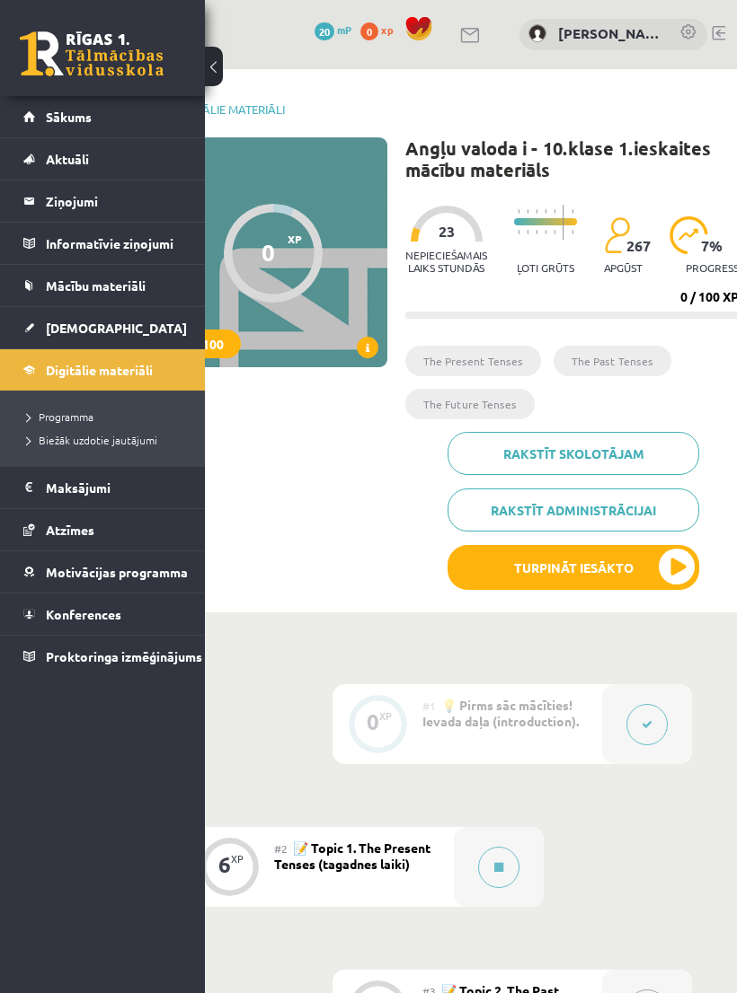
scroll to position [0, 122]
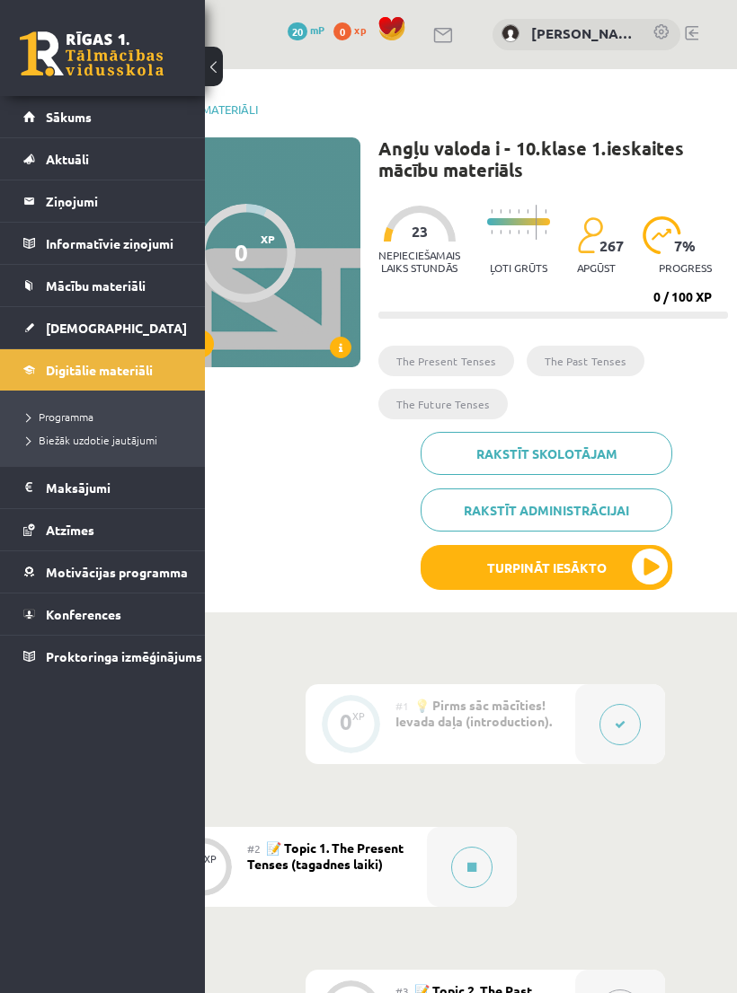
click at [138, 331] on link "[DEMOGRAPHIC_DATA]" at bounding box center [102, 327] width 159 height 41
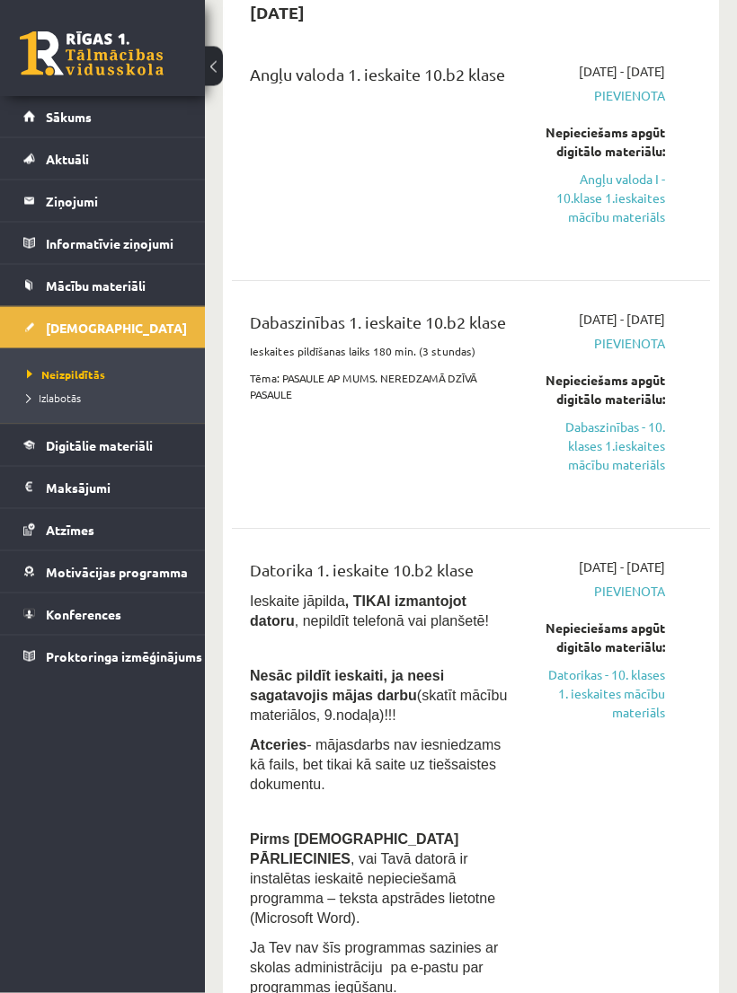
scroll to position [181, 0]
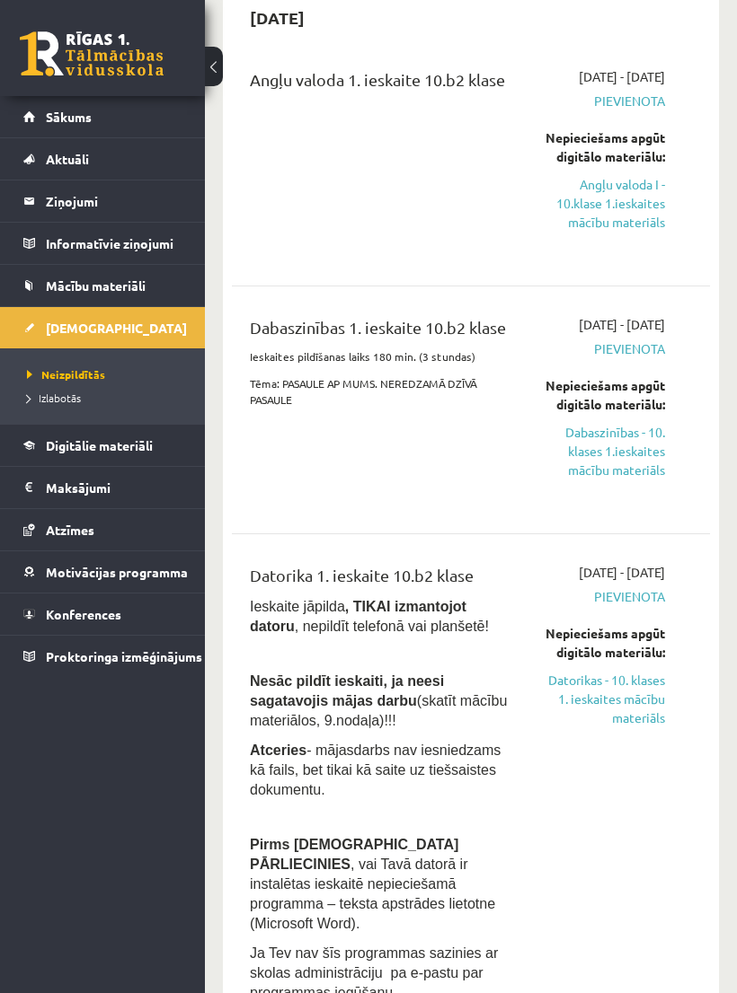
click at [614, 480] on link "Dabaszinības - 10. klases 1.ieskaites mācību materiāls" at bounding box center [604, 451] width 120 height 57
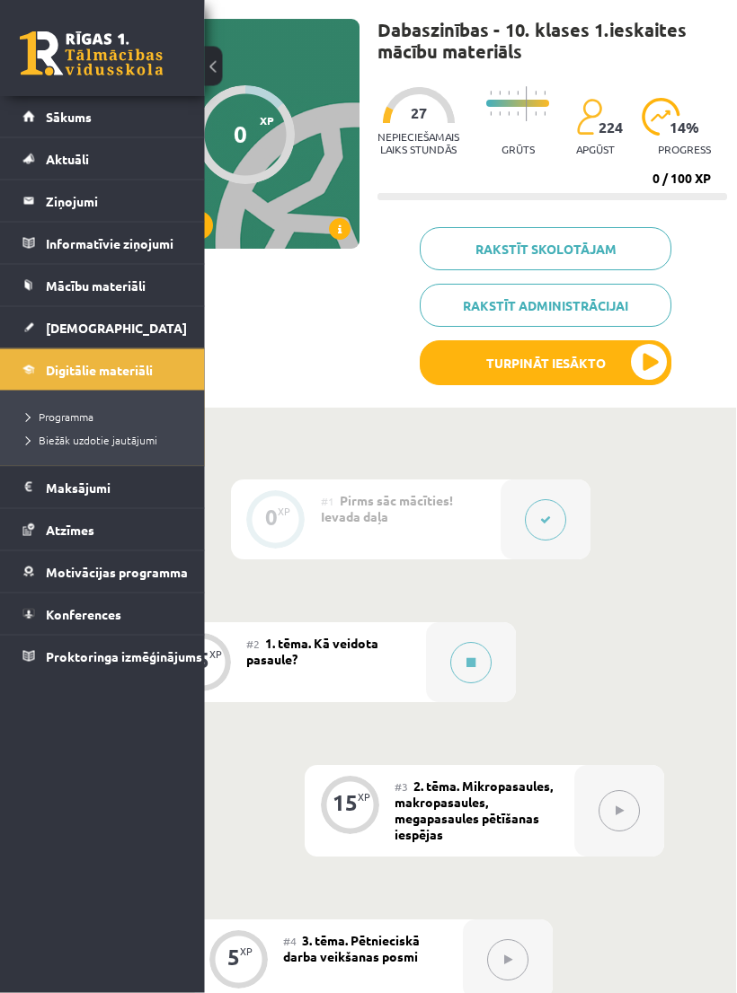
scroll to position [154, 110]
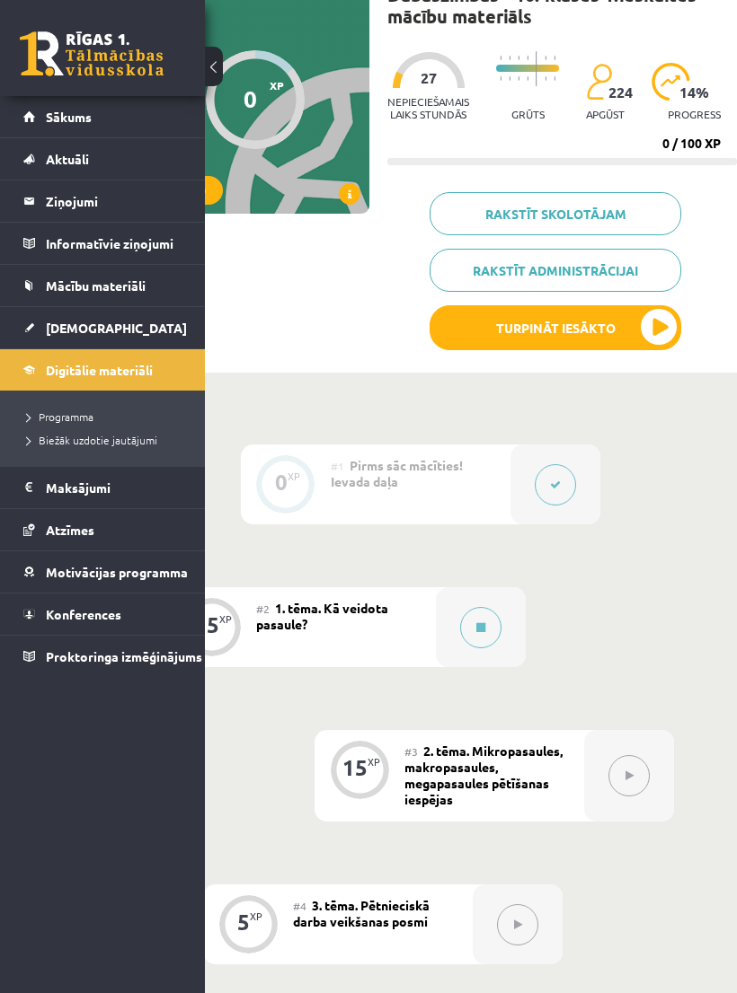
click at [557, 471] on button at bounding box center [554, 484] width 41 height 41
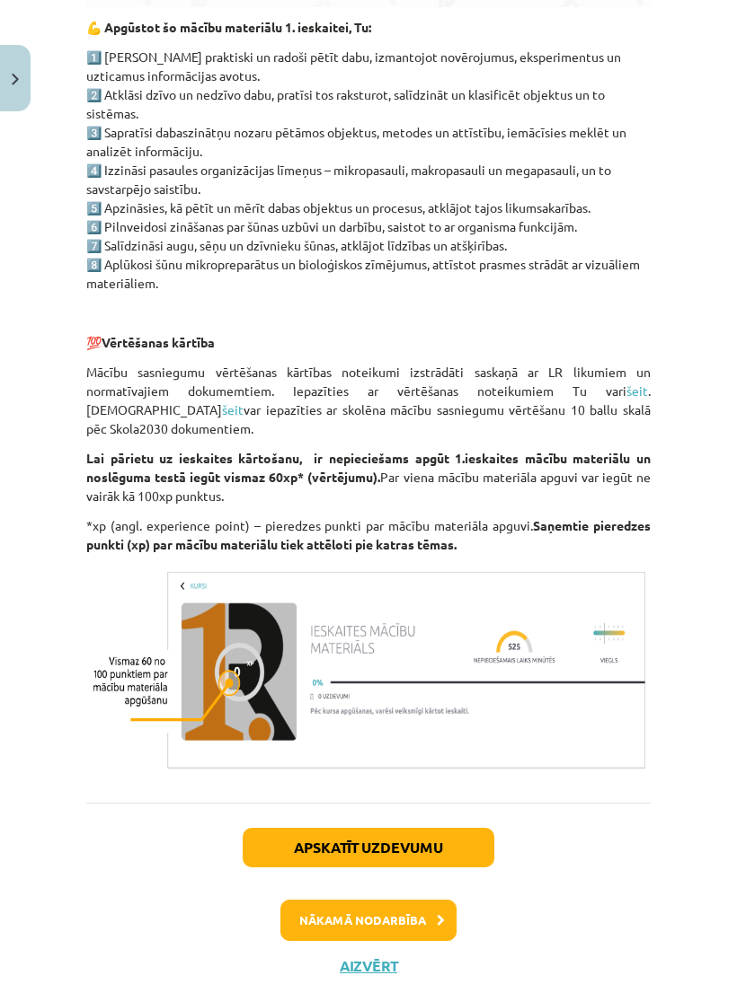
scroll to position [1258, 0]
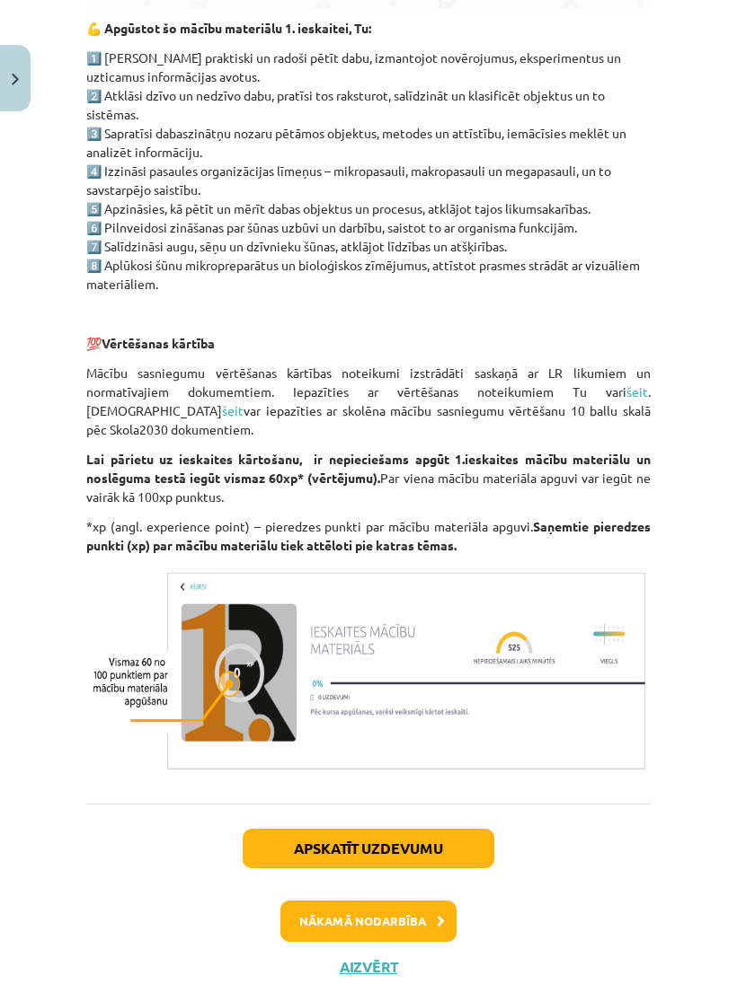
click at [411, 903] on button "Nākamā nodarbība" at bounding box center [368, 921] width 176 height 41
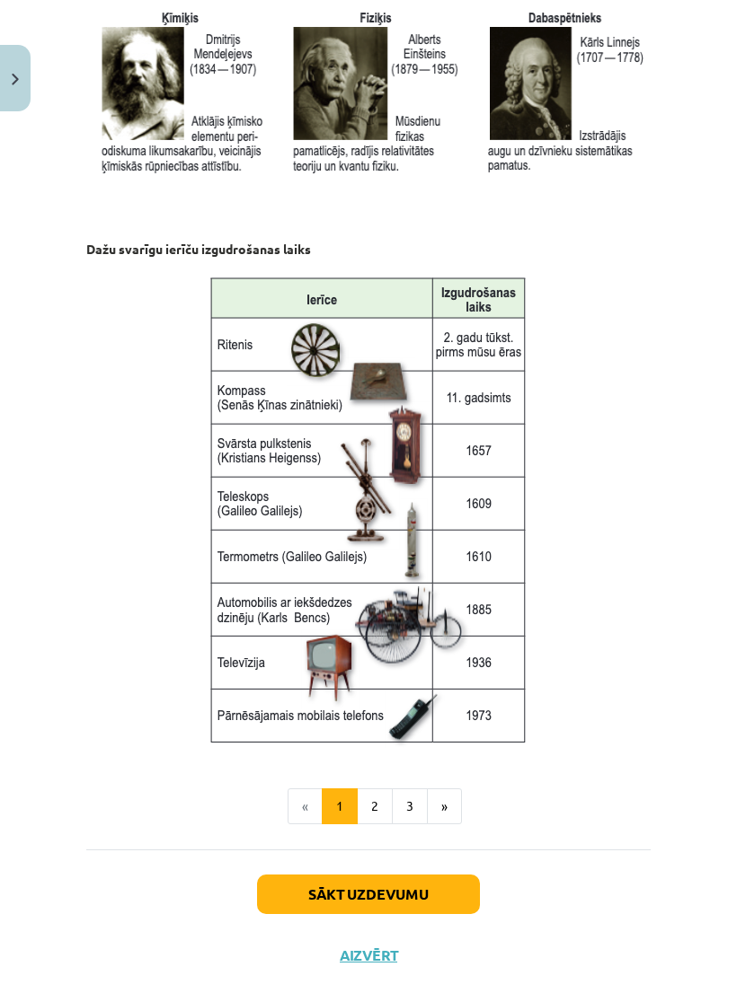
scroll to position [2180, 0]
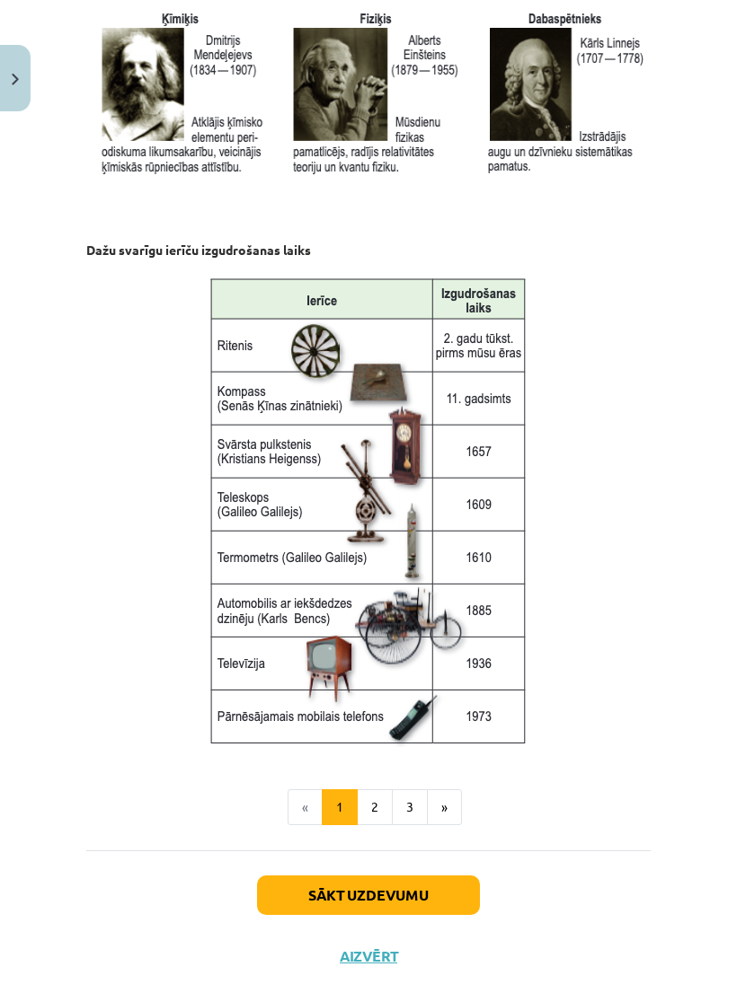
click at [374, 790] on button "2" at bounding box center [375, 808] width 36 height 36
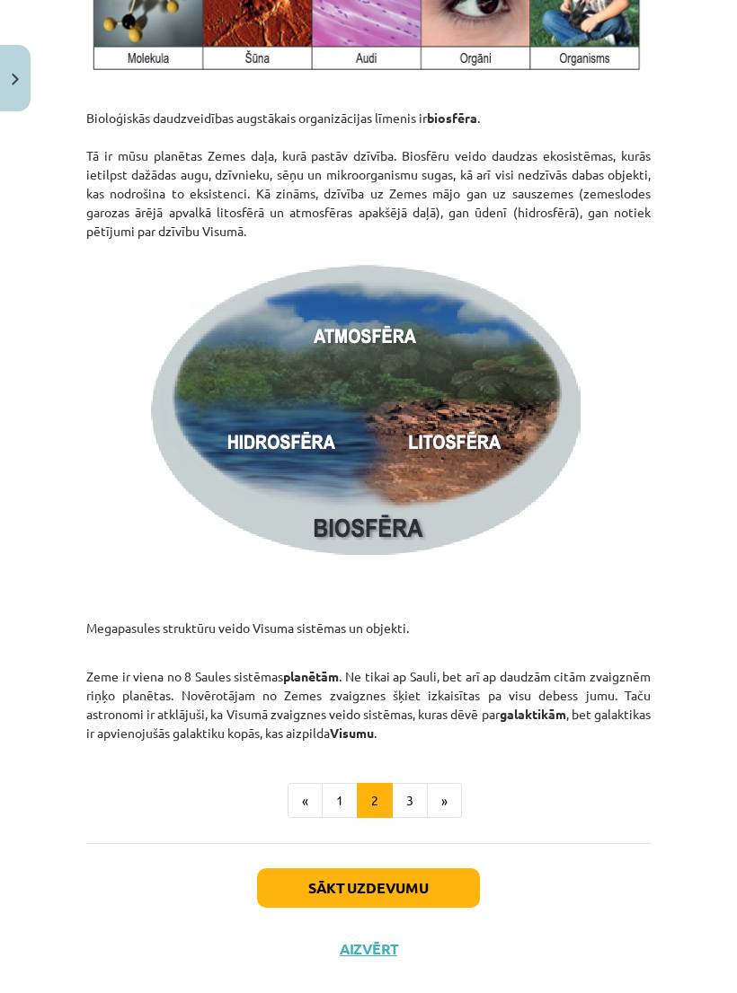
click at [419, 798] on button "3" at bounding box center [410, 801] width 36 height 36
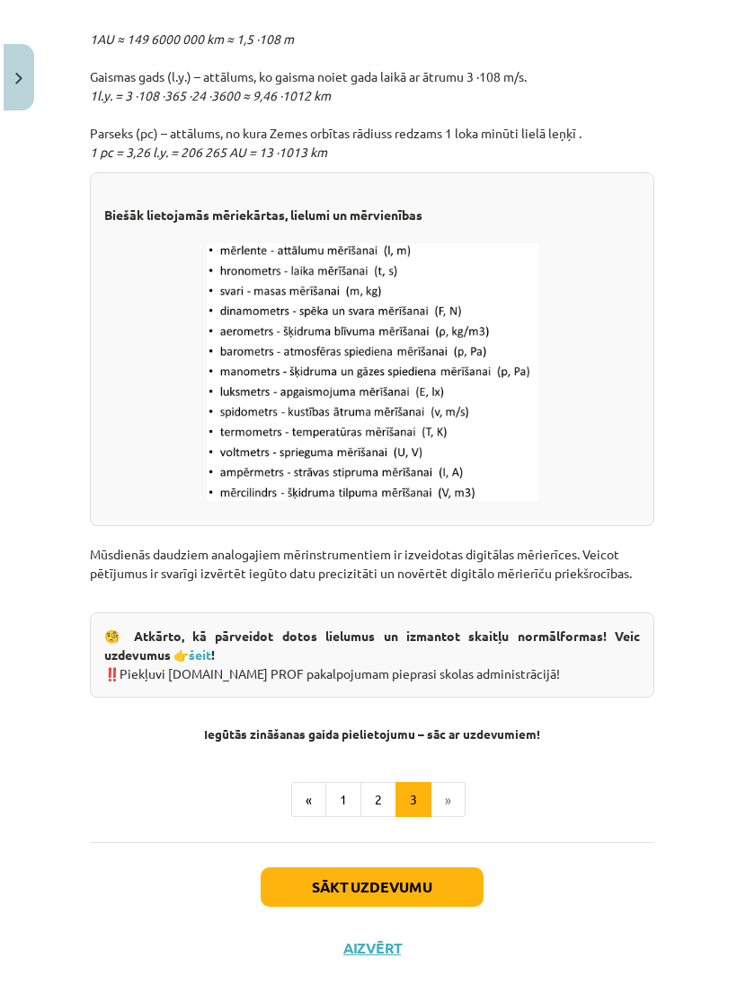
scroll to position [0, 0]
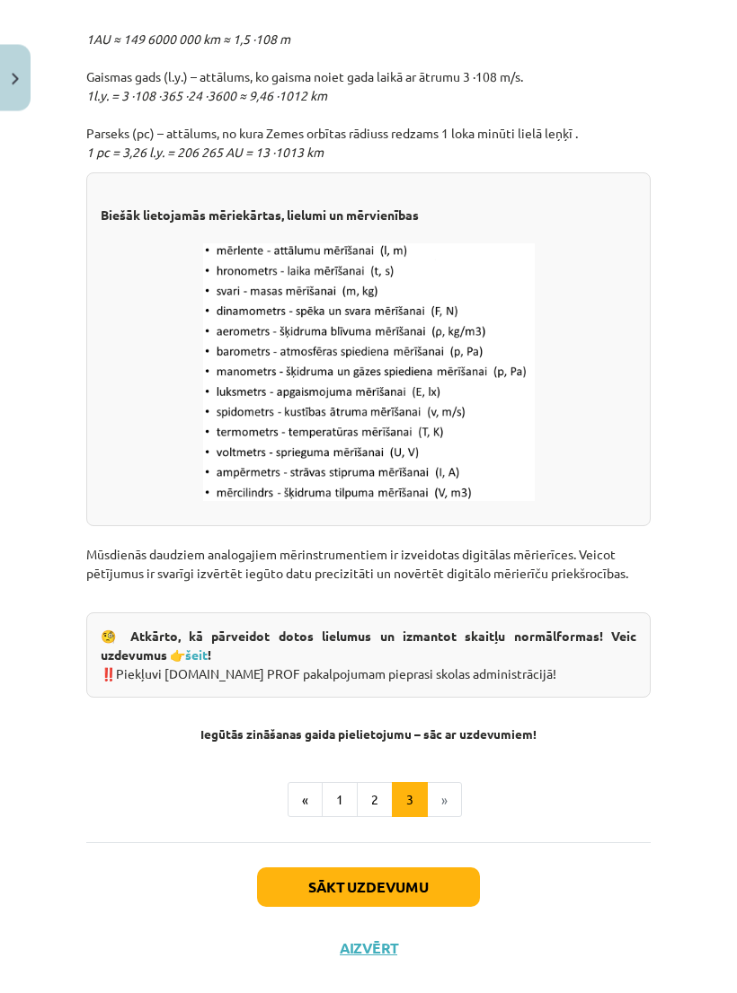
click at [433, 878] on button "Sākt uzdevumu" at bounding box center [368, 889] width 223 height 40
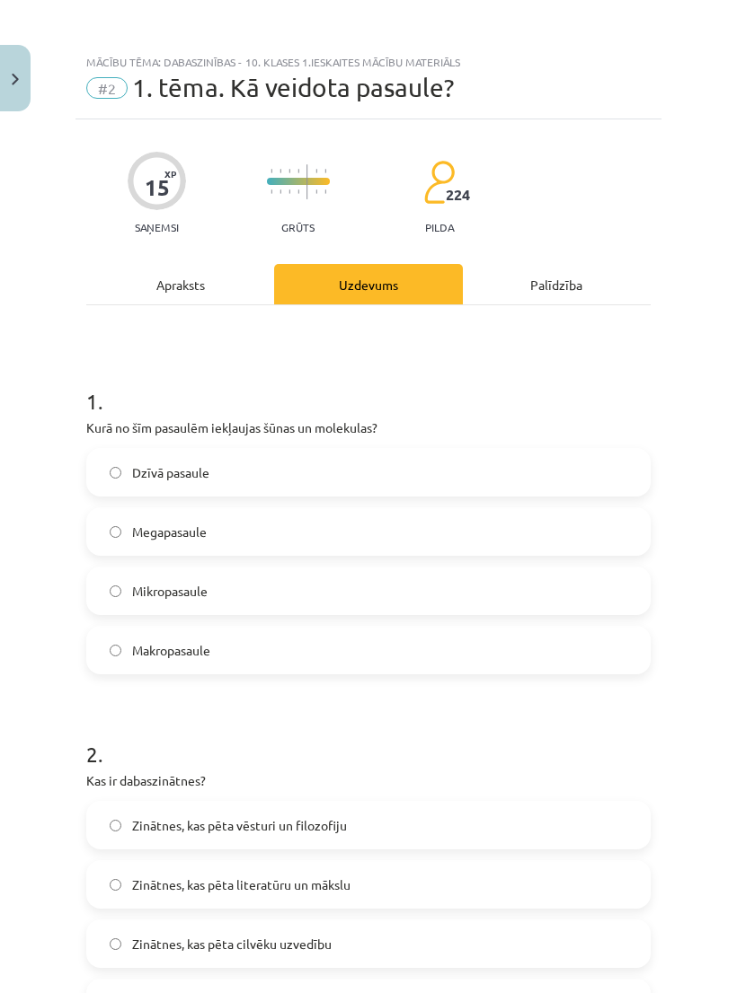
click at [16, 79] on img "Close" at bounding box center [15, 80] width 7 height 12
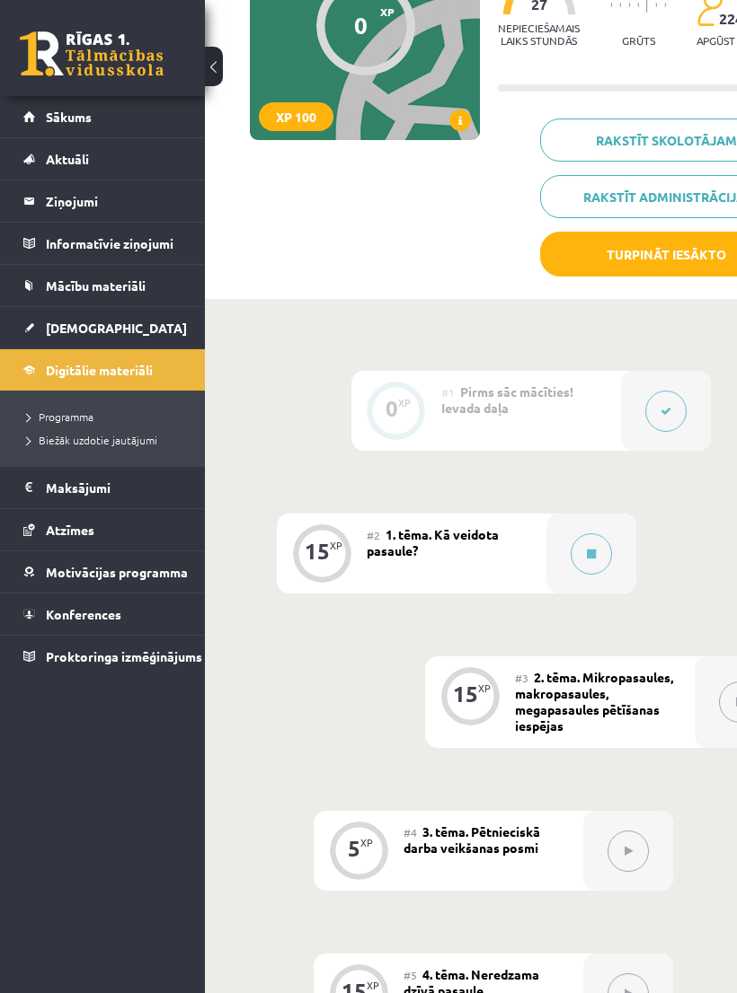
click at [109, 333] on link "[DEMOGRAPHIC_DATA]" at bounding box center [102, 327] width 159 height 41
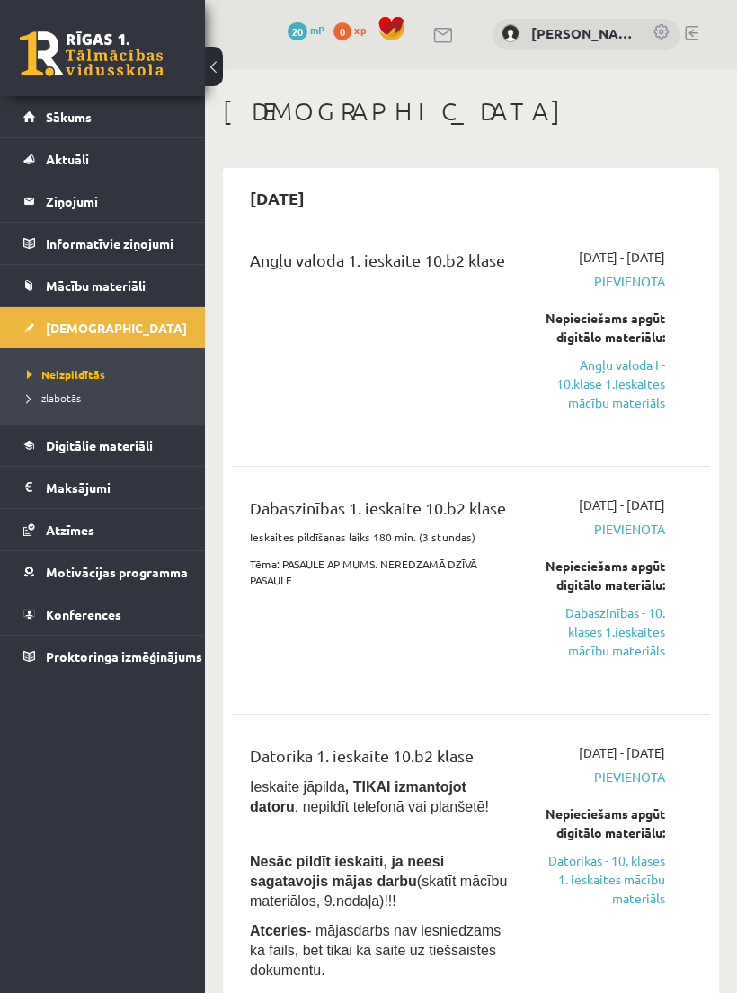
click at [613, 660] on link "Dabaszinības - 10. klases 1.ieskaites mācību materiāls" at bounding box center [604, 632] width 120 height 57
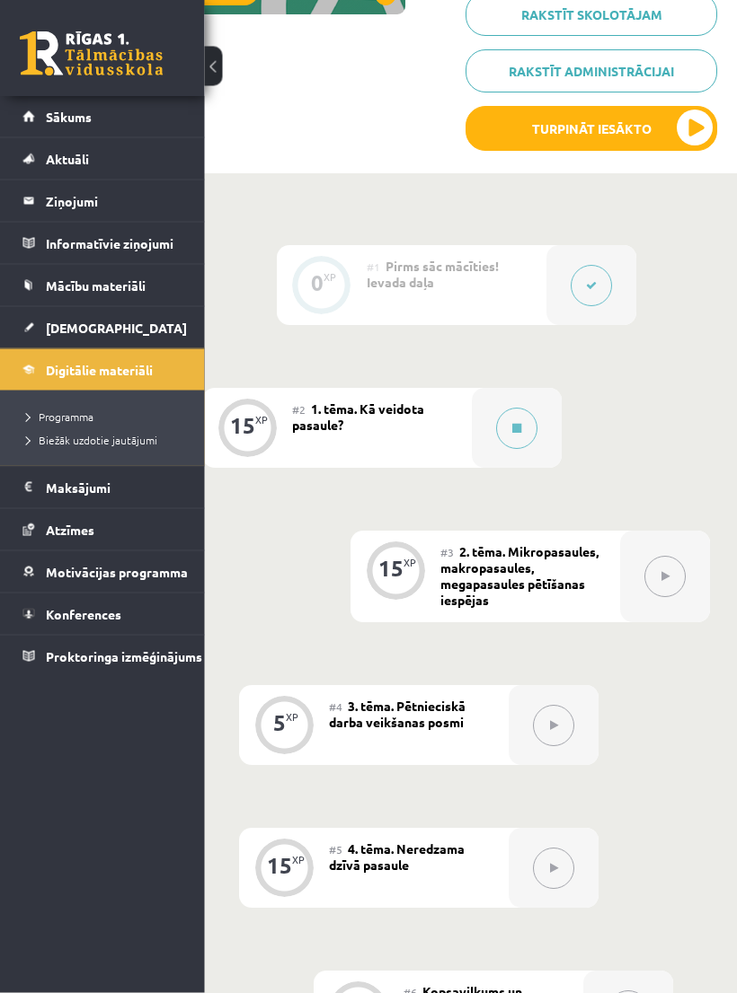
scroll to position [353, 98]
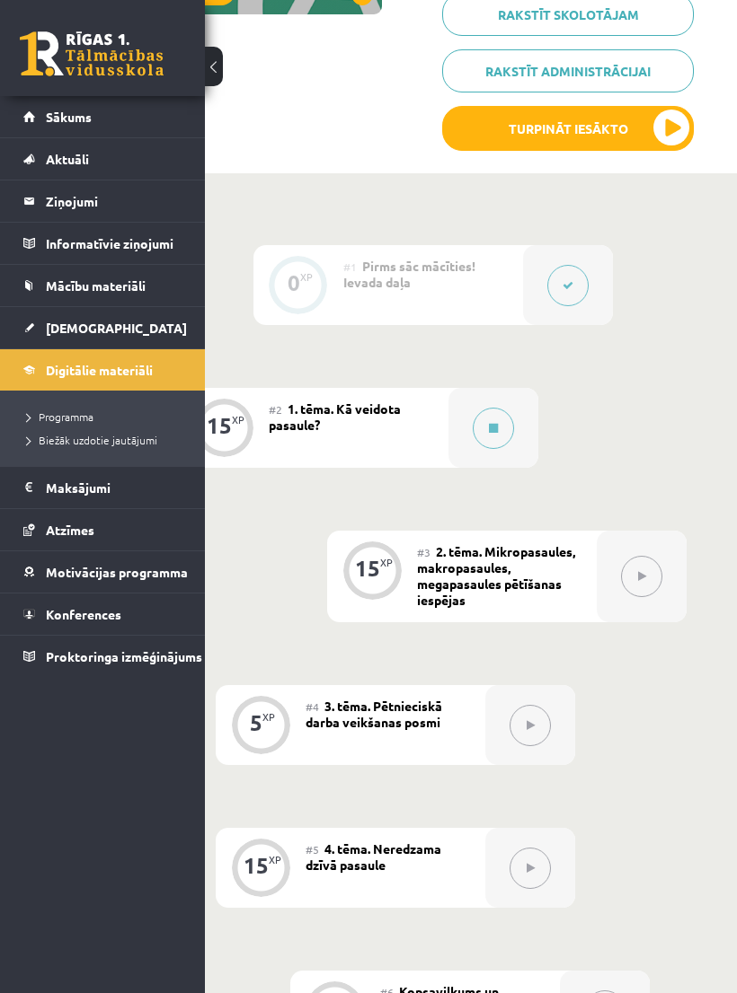
click at [486, 431] on button at bounding box center [492, 428] width 41 height 41
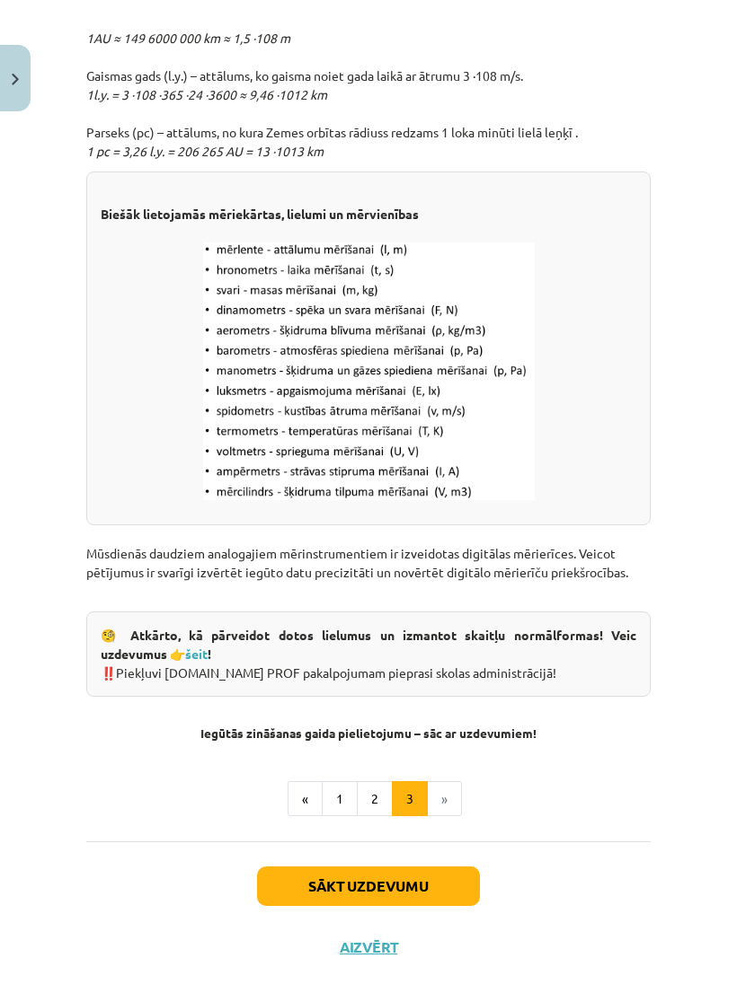
scroll to position [2115, 0]
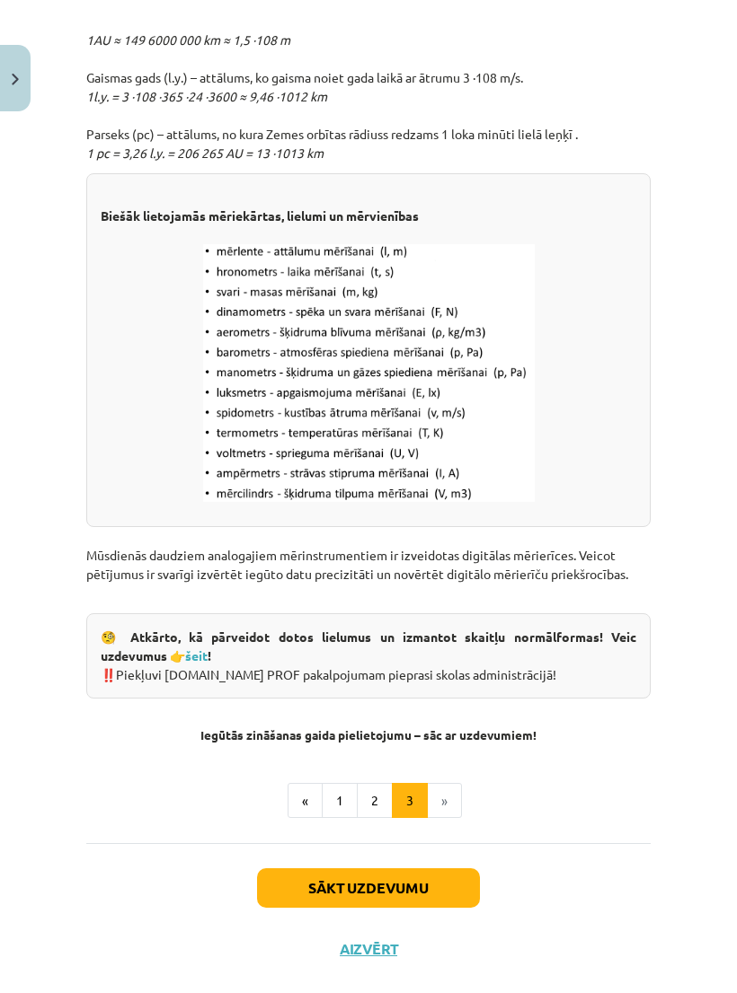
click at [415, 895] on button "Sākt uzdevumu" at bounding box center [368, 889] width 223 height 40
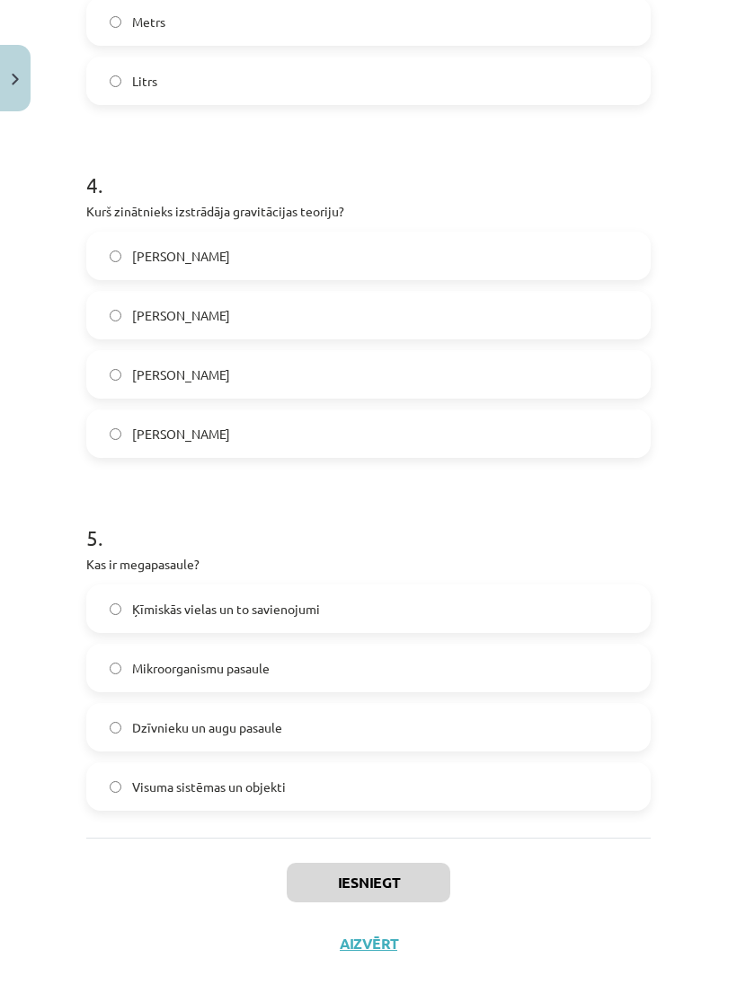
scroll to position [1272, 0]
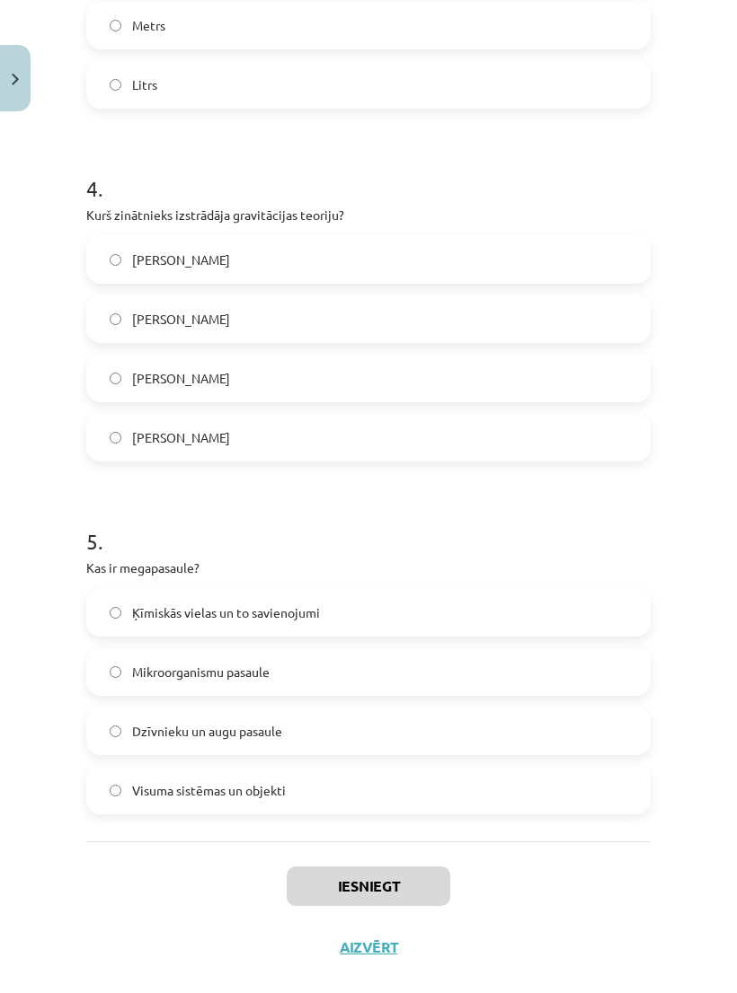
click at [374, 950] on button "Aizvērt" at bounding box center [368, 948] width 68 height 18
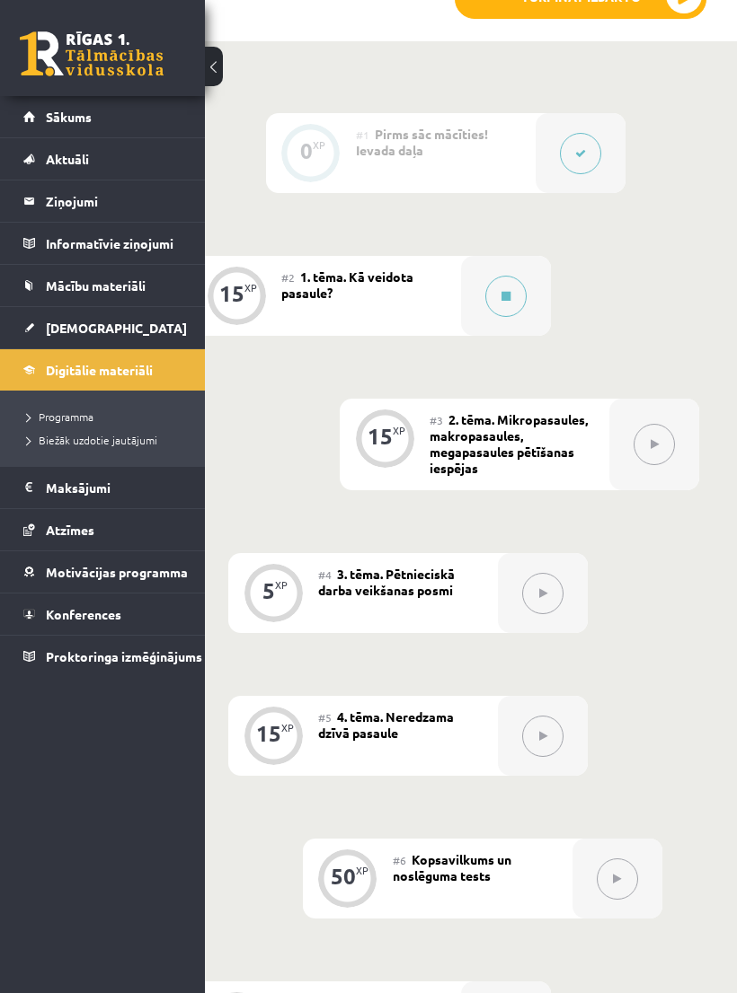
scroll to position [485, 122]
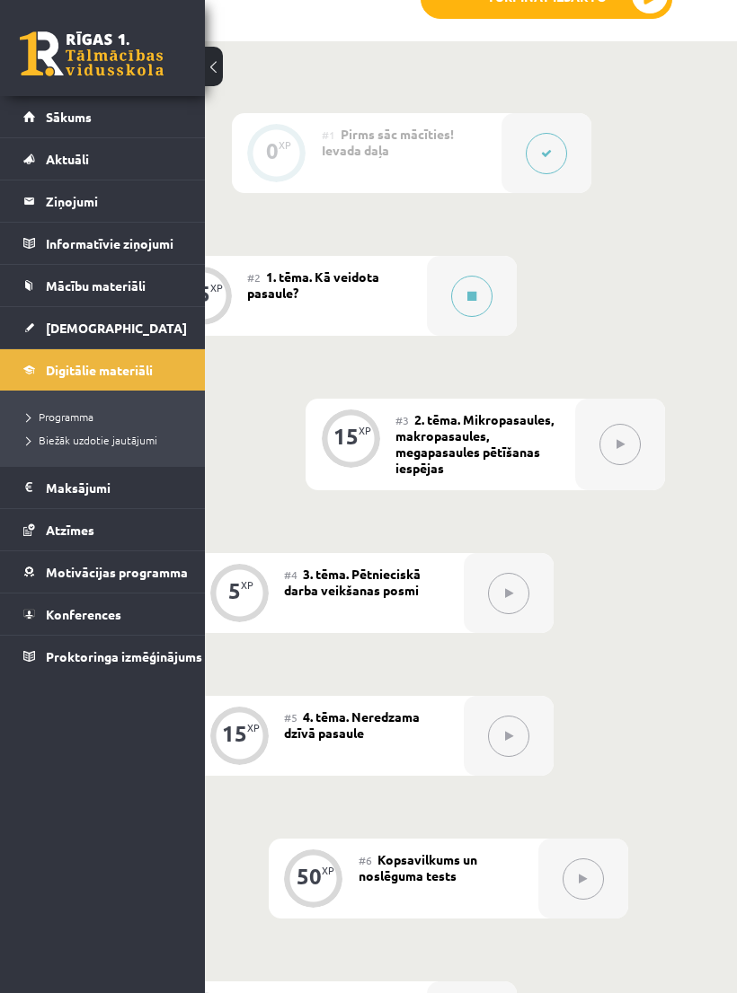
click at [613, 445] on button at bounding box center [619, 444] width 41 height 41
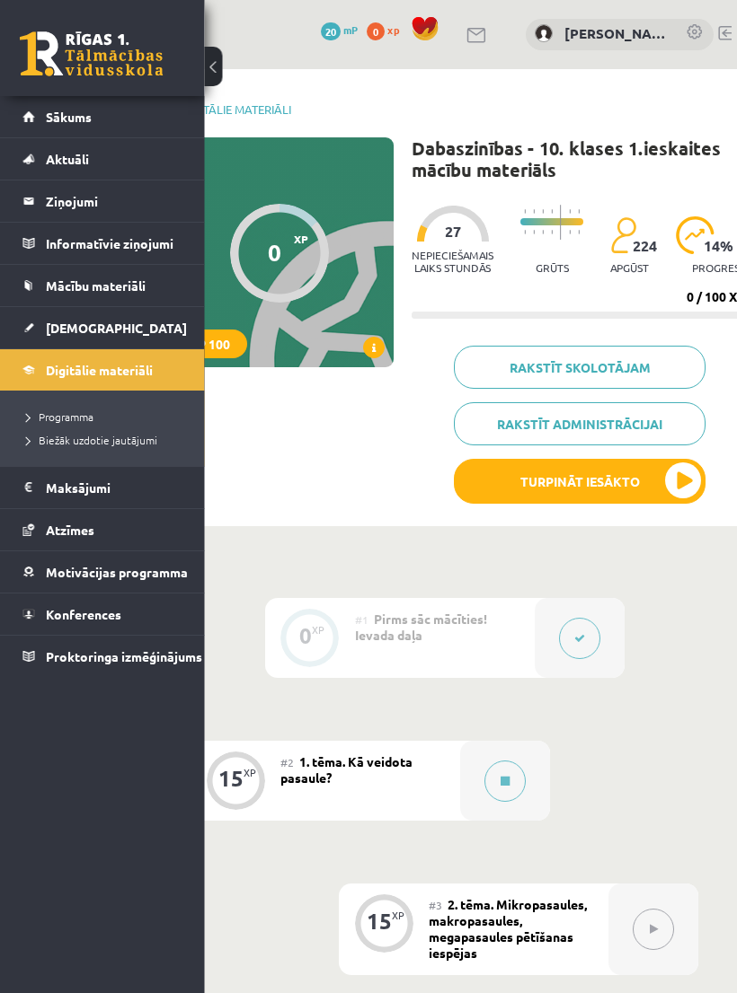
scroll to position [0, 122]
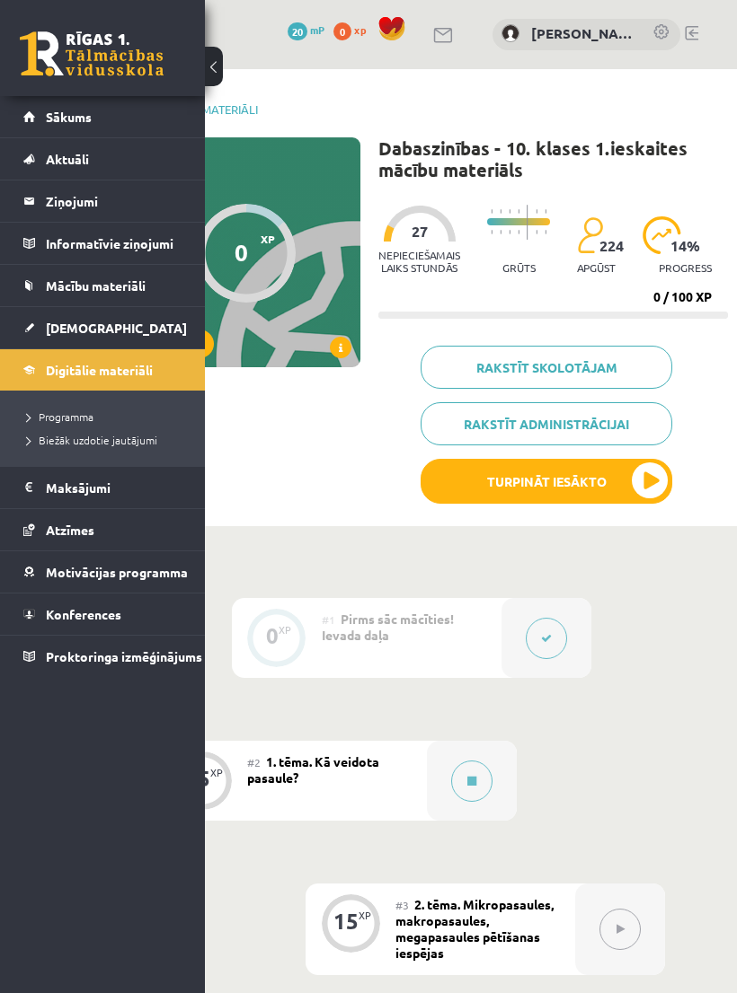
click at [49, 417] on span "Programma" at bounding box center [60, 417] width 66 height 14
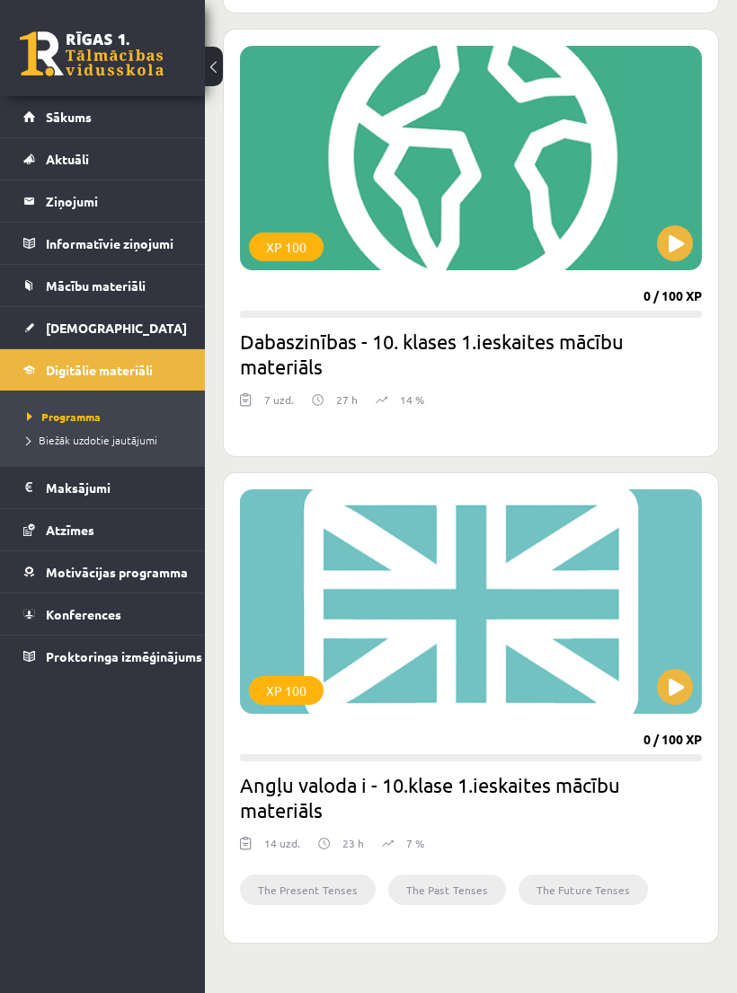
scroll to position [1085, 0]
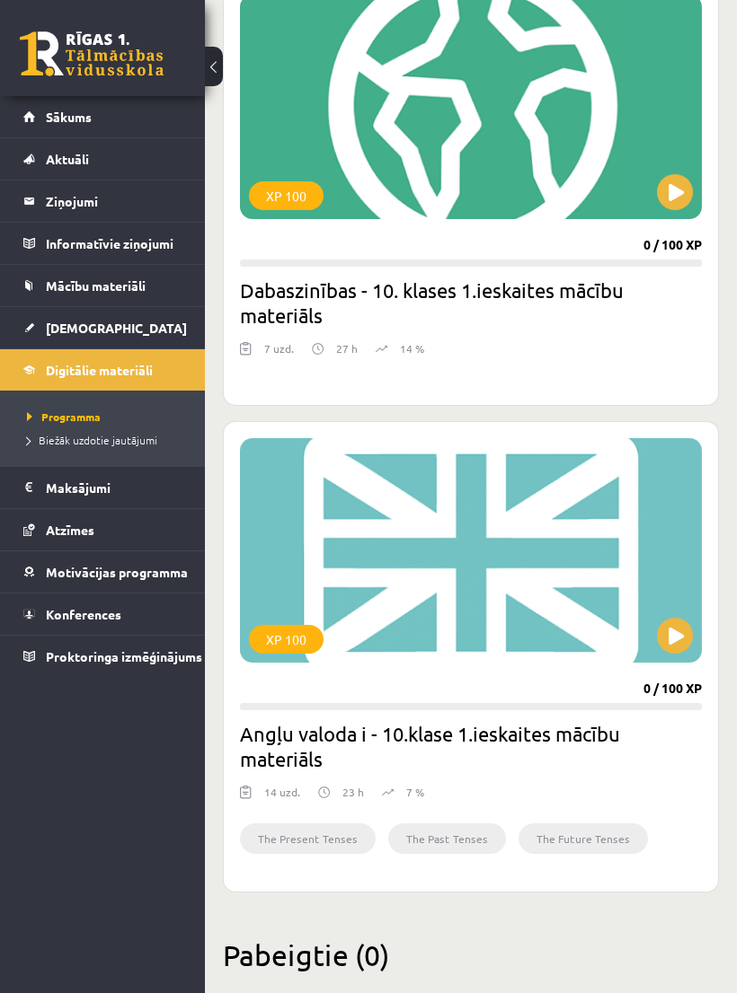
click at [66, 120] on span "Sākums" at bounding box center [69, 117] width 46 height 16
